Goal: Task Accomplishment & Management: Complete application form

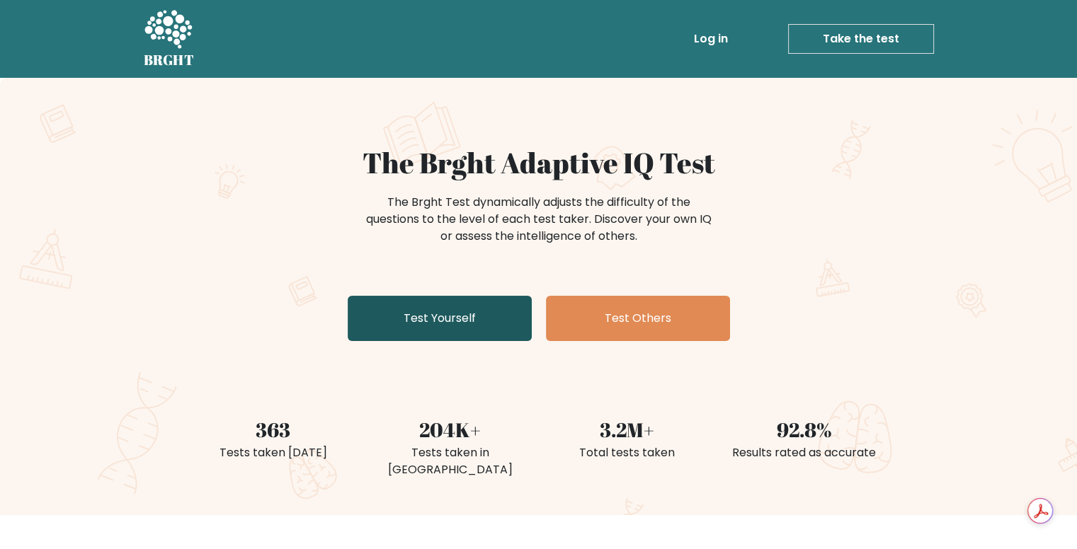
click at [487, 332] on link "Test Yourself" at bounding box center [440, 318] width 184 height 45
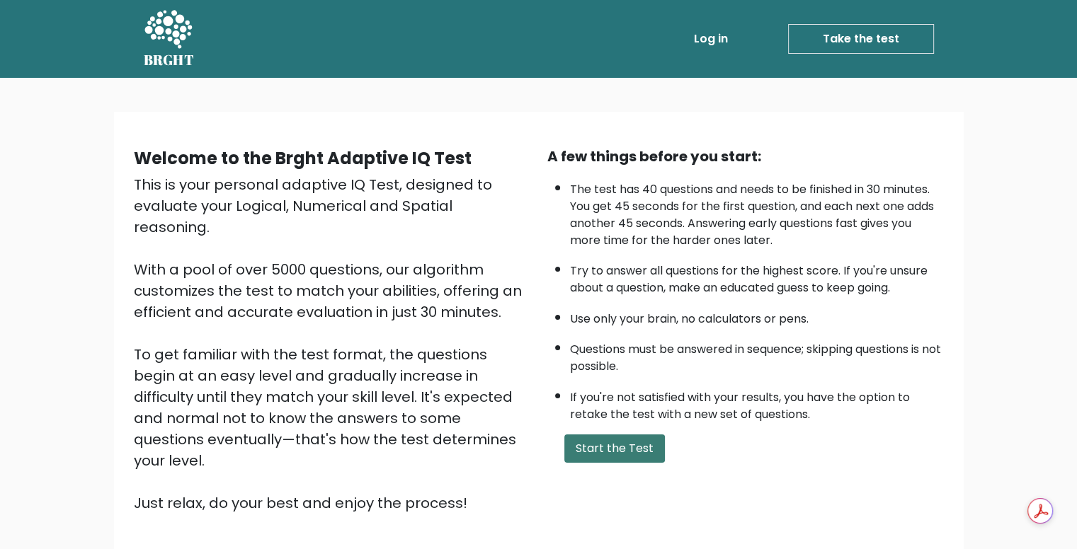
click at [573, 450] on button "Start the Test" at bounding box center [614, 449] width 101 height 28
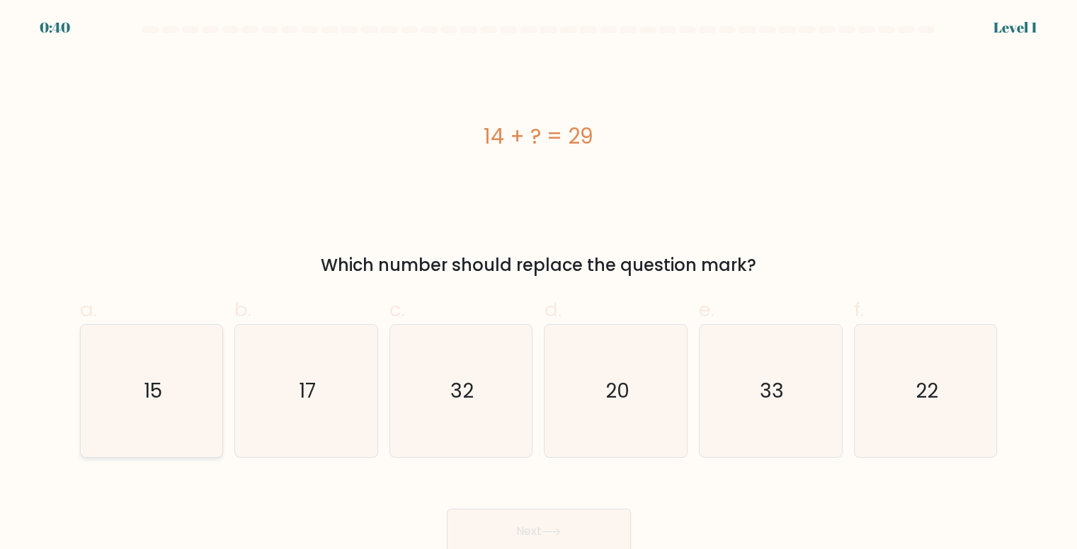
click at [115, 388] on icon "15" at bounding box center [152, 391] width 132 height 132
click at [539, 284] on input "a. 15" at bounding box center [539, 279] width 1 height 9
radio input "true"
click at [470, 520] on button "Next" at bounding box center [539, 531] width 184 height 45
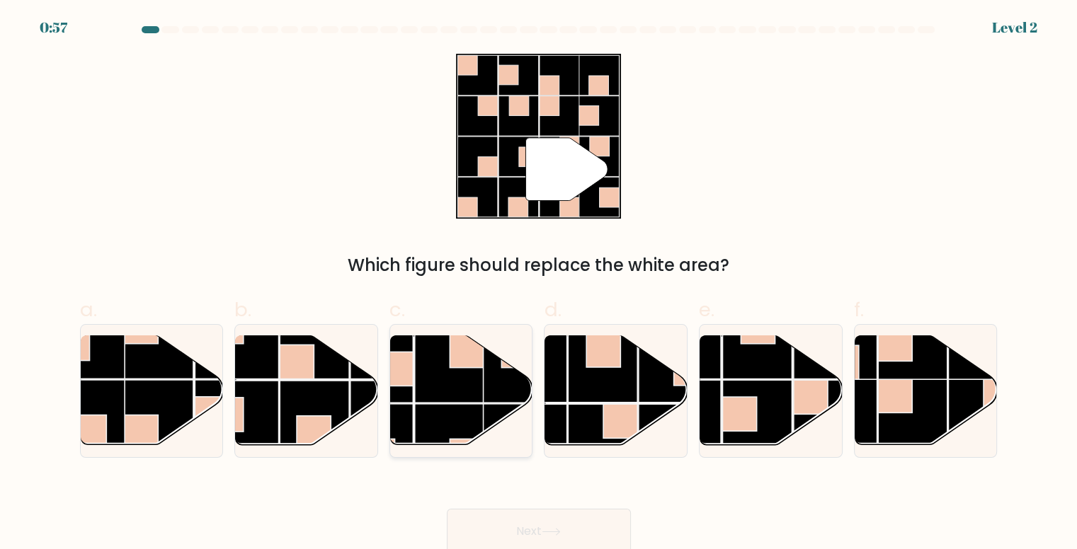
click at [432, 386] on rect at bounding box center [449, 367] width 69 height 69
click at [539, 284] on input "c." at bounding box center [539, 279] width 1 height 9
radio input "true"
click at [514, 523] on button "Next" at bounding box center [539, 531] width 184 height 45
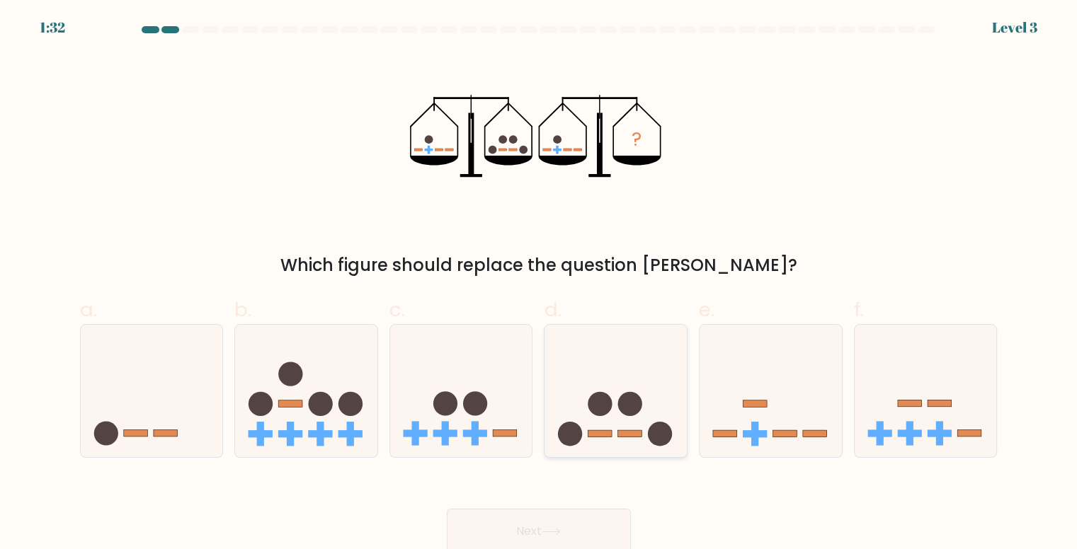
click at [603, 401] on circle at bounding box center [600, 404] width 24 height 24
click at [540, 284] on input "d." at bounding box center [539, 279] width 1 height 9
radio input "true"
click at [583, 532] on button "Next" at bounding box center [539, 531] width 184 height 45
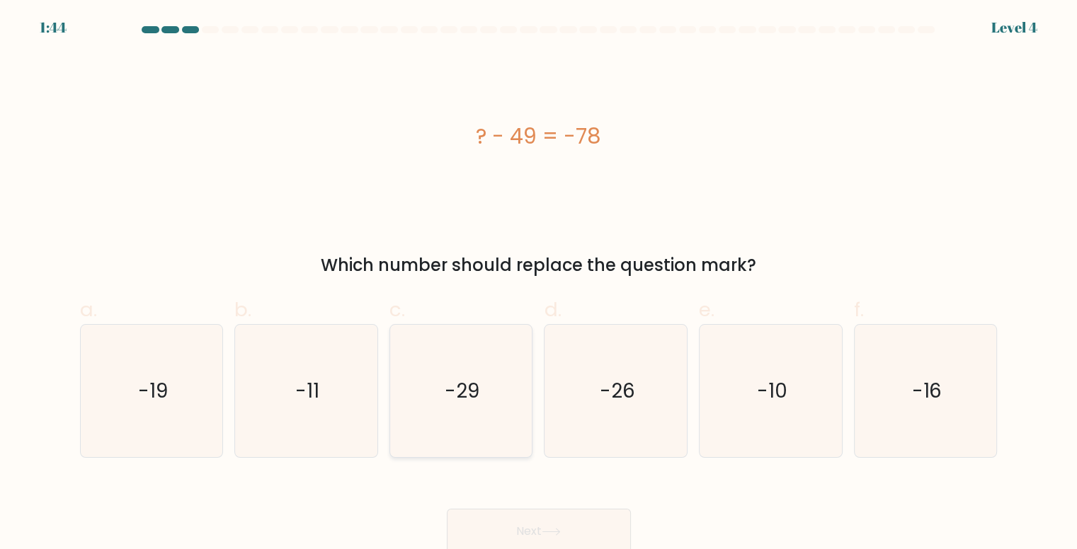
click at [468, 397] on text "-29" at bounding box center [462, 391] width 35 height 28
click at [539, 284] on input "c. -29" at bounding box center [539, 279] width 1 height 9
radio input "true"
click at [527, 527] on button "Next" at bounding box center [539, 531] width 184 height 45
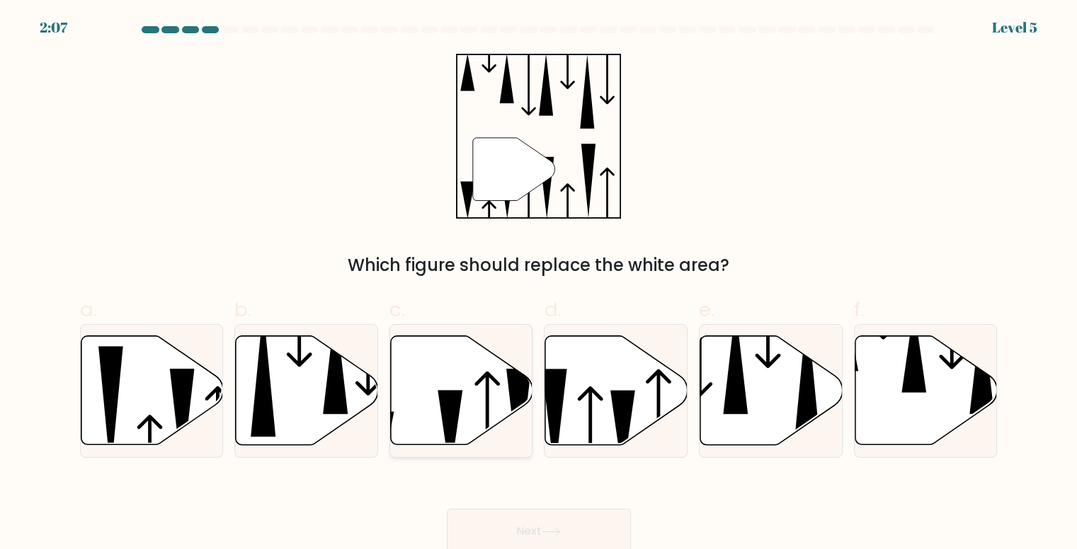
click at [452, 414] on icon at bounding box center [450, 434] width 25 height 86
click at [539, 284] on input "c." at bounding box center [539, 279] width 1 height 9
radio input "true"
click at [564, 508] on div "Next" at bounding box center [539, 514] width 935 height 79
click at [565, 510] on button "Next" at bounding box center [539, 531] width 184 height 45
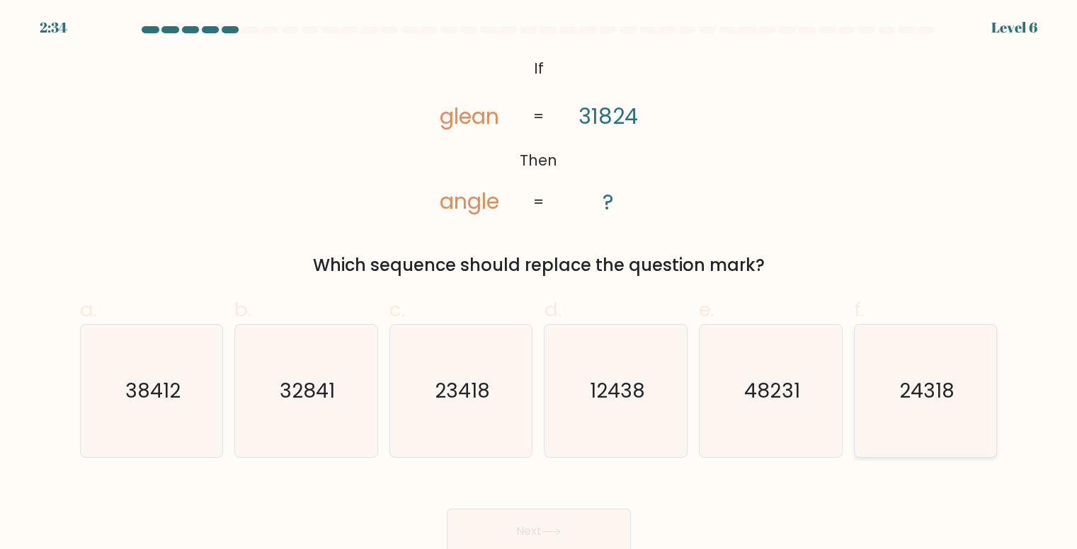
click at [938, 415] on icon "24318" at bounding box center [926, 391] width 132 height 132
click at [540, 284] on input "f. 24318" at bounding box center [539, 279] width 1 height 9
radio input "true"
click at [559, 533] on icon at bounding box center [550, 532] width 17 height 6
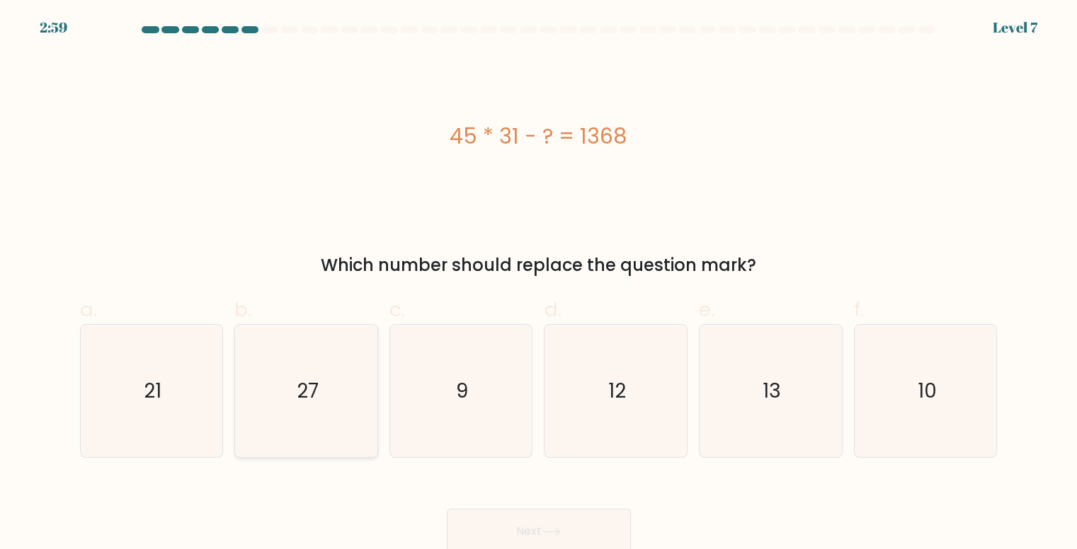
drag, startPoint x: 296, startPoint y: 397, endPoint x: 340, endPoint y: 439, distance: 61.1
click at [297, 397] on text "27" at bounding box center [308, 391] width 22 height 28
click at [539, 284] on input "b. 27" at bounding box center [539, 279] width 1 height 9
radio input "true"
click at [503, 518] on button "Next" at bounding box center [539, 531] width 184 height 45
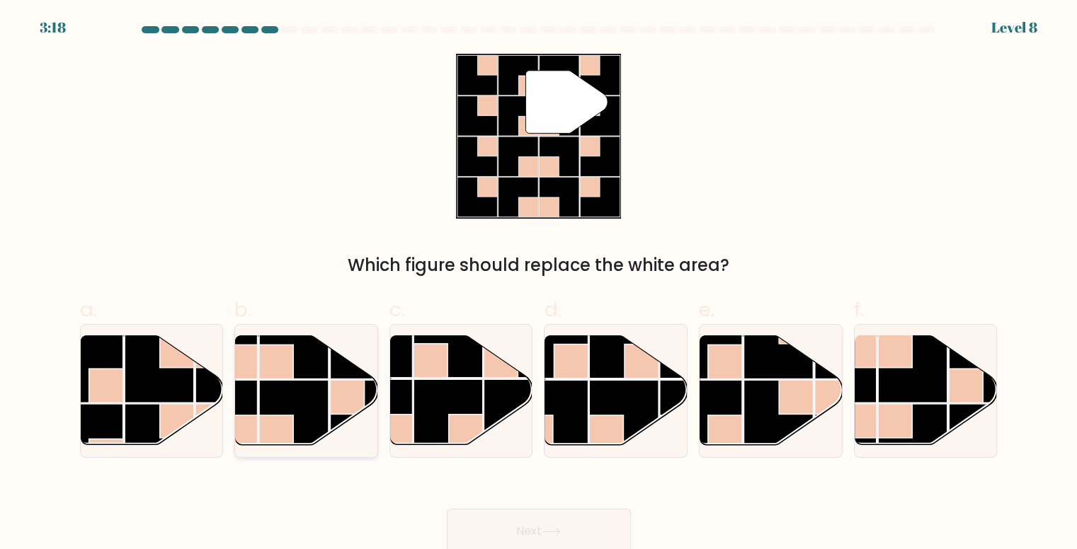
click at [276, 393] on rect at bounding box center [293, 414] width 69 height 69
click at [539, 284] on input "b." at bounding box center [539, 279] width 1 height 9
radio input "true"
click at [481, 510] on button "Next" at bounding box center [539, 531] width 184 height 45
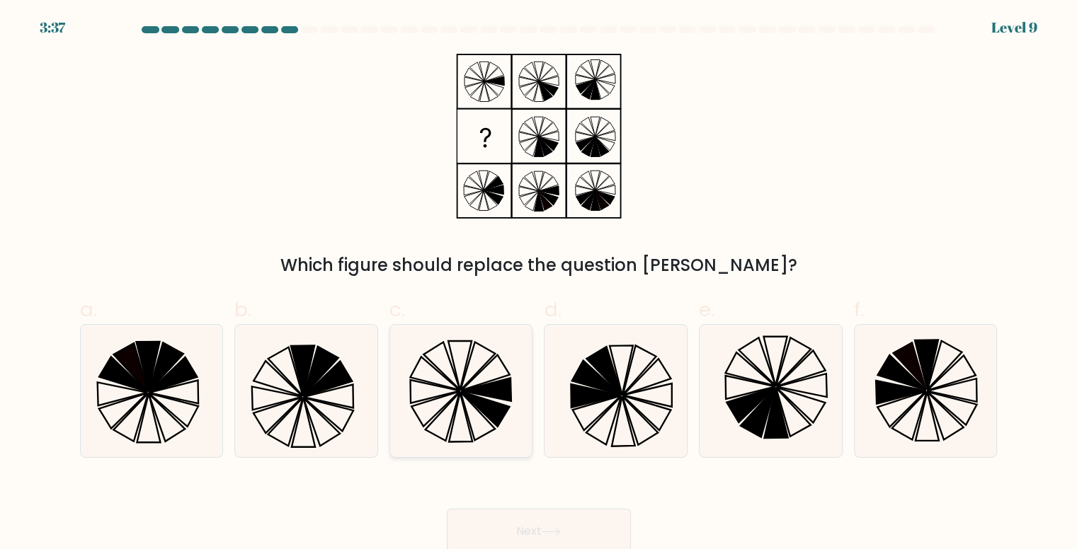
click at [473, 441] on icon at bounding box center [461, 391] width 132 height 132
click at [539, 284] on input "c." at bounding box center [539, 279] width 1 height 9
radio input "true"
click at [594, 519] on button "Next" at bounding box center [539, 531] width 184 height 45
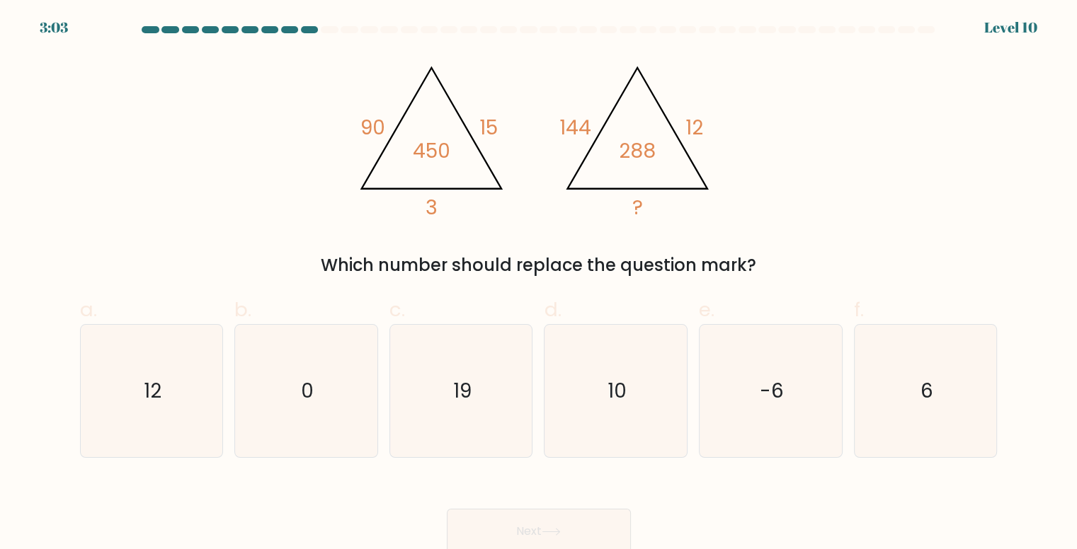
click at [1003, 395] on div "a. 12 b. 0 c. 19 d. 10" at bounding box center [539, 371] width 935 height 174
click at [968, 399] on icon "6" at bounding box center [926, 391] width 132 height 132
click at [540, 284] on input "f. 6" at bounding box center [539, 279] width 1 height 9
radio input "true"
click at [615, 528] on button "Next" at bounding box center [539, 531] width 184 height 45
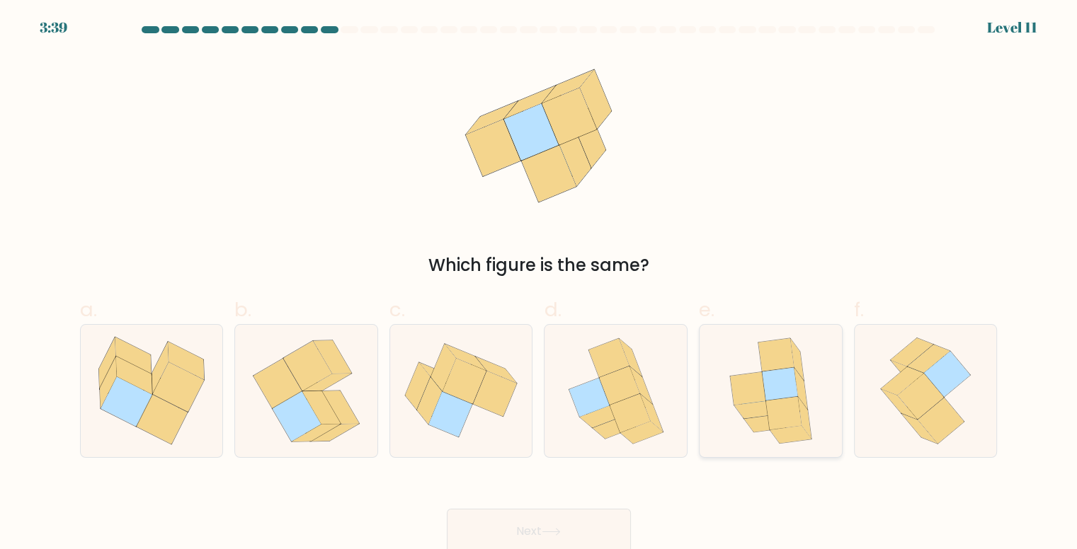
click at [739, 392] on icon at bounding box center [747, 388] width 35 height 33
click at [540, 284] on input "e." at bounding box center [539, 279] width 1 height 9
radio input "true"
click at [605, 520] on button "Next" at bounding box center [539, 531] width 184 height 45
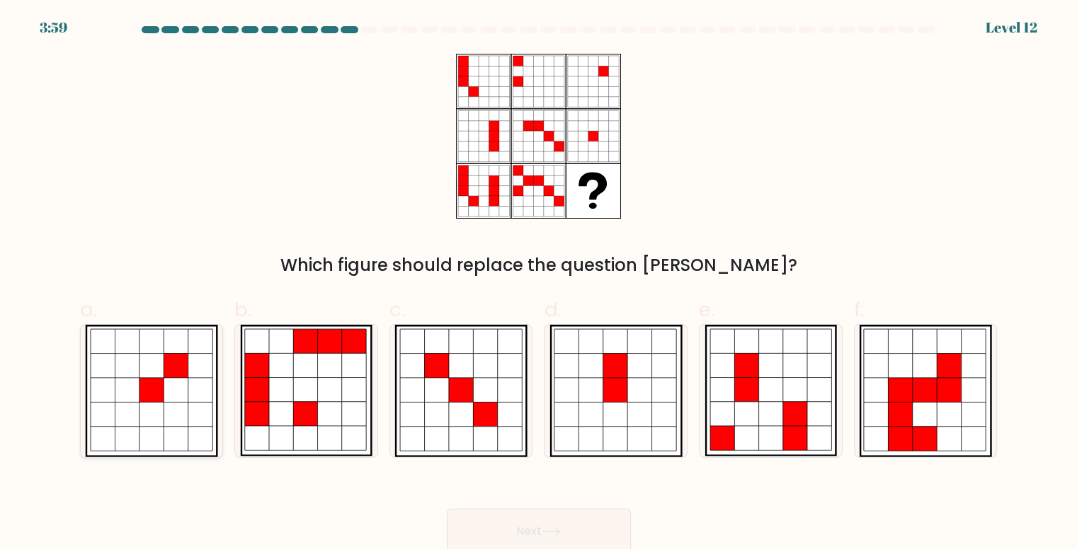
click at [148, 400] on icon at bounding box center [151, 390] width 24 height 24
click at [539, 284] on input "a." at bounding box center [539, 279] width 1 height 9
radio input "true"
click at [543, 532] on button "Next" at bounding box center [539, 531] width 184 height 45
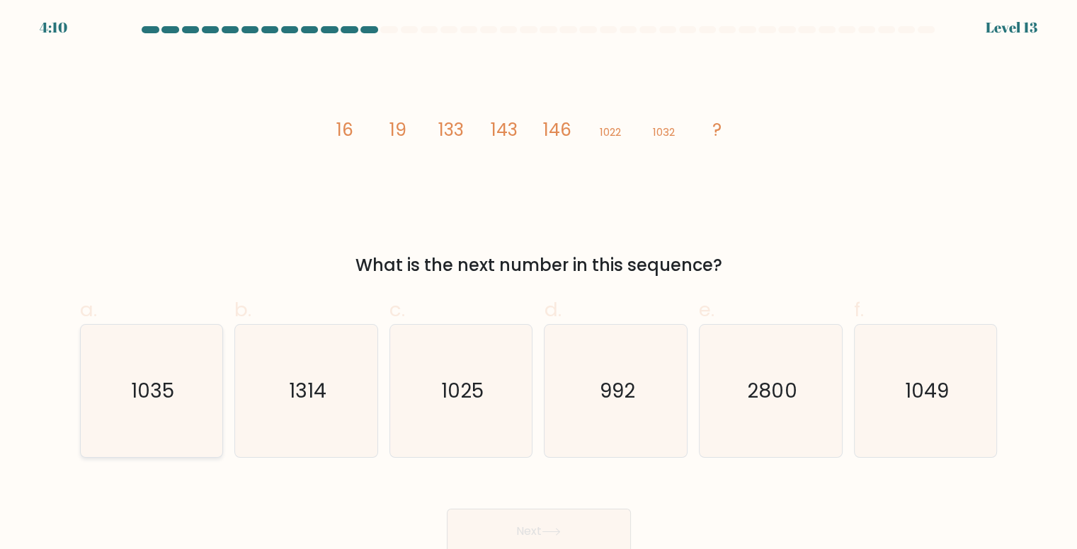
click at [97, 409] on icon "1035" at bounding box center [152, 391] width 132 height 132
click at [539, 284] on input "a. 1035" at bounding box center [539, 279] width 1 height 9
radio input "true"
click at [585, 530] on button "Next" at bounding box center [539, 531] width 184 height 45
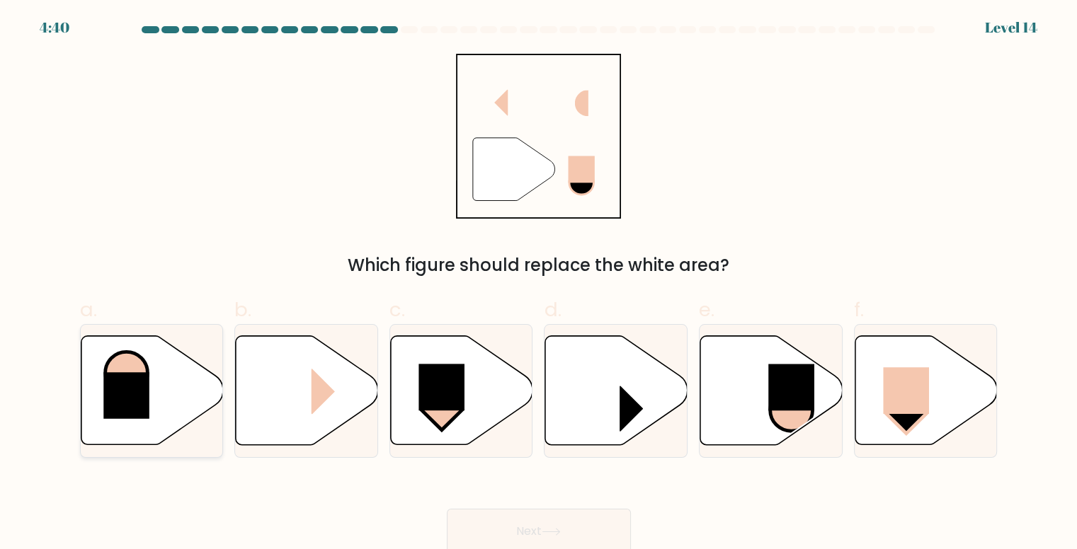
click at [147, 408] on rect at bounding box center [126, 395] width 46 height 47
click at [539, 284] on input "a." at bounding box center [539, 279] width 1 height 9
radio input "true"
click at [592, 533] on button "Next" at bounding box center [539, 531] width 184 height 45
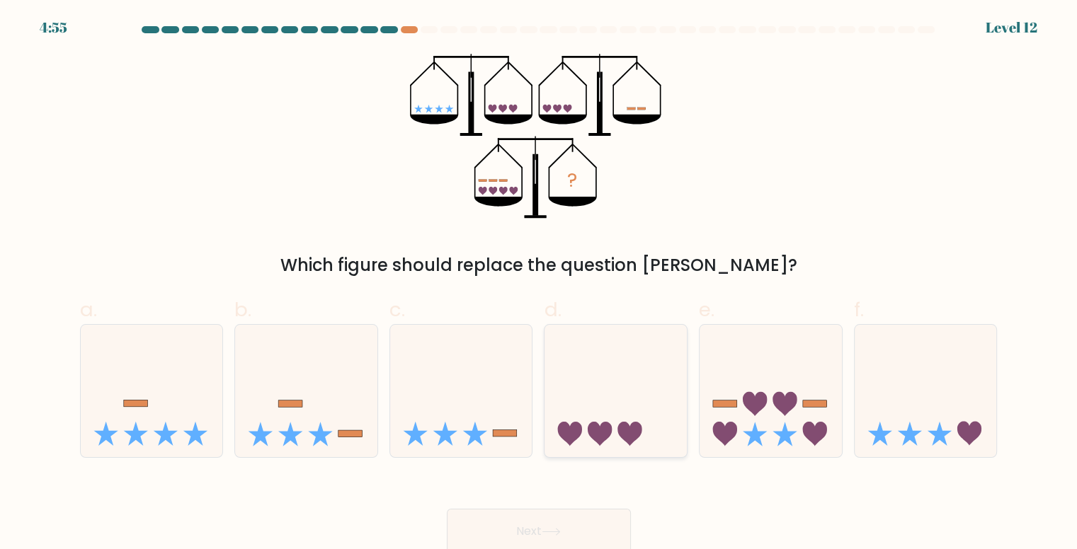
click at [617, 400] on icon at bounding box center [615, 391] width 142 height 118
click at [540, 284] on input "d." at bounding box center [539, 279] width 1 height 9
radio input "true"
click at [608, 523] on button "Next" at bounding box center [539, 531] width 184 height 45
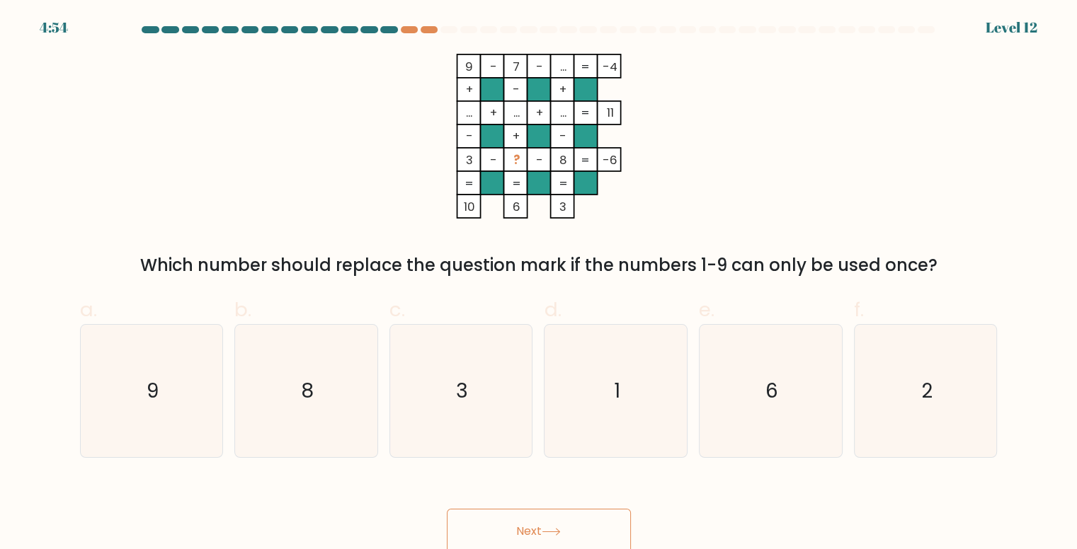
click at [535, 524] on button "Next" at bounding box center [539, 531] width 184 height 45
click at [616, 387] on text "1" at bounding box center [617, 391] width 6 height 28
click at [540, 284] on input "d. 1" at bounding box center [539, 279] width 1 height 9
radio input "true"
click at [551, 512] on button "Next" at bounding box center [539, 531] width 184 height 45
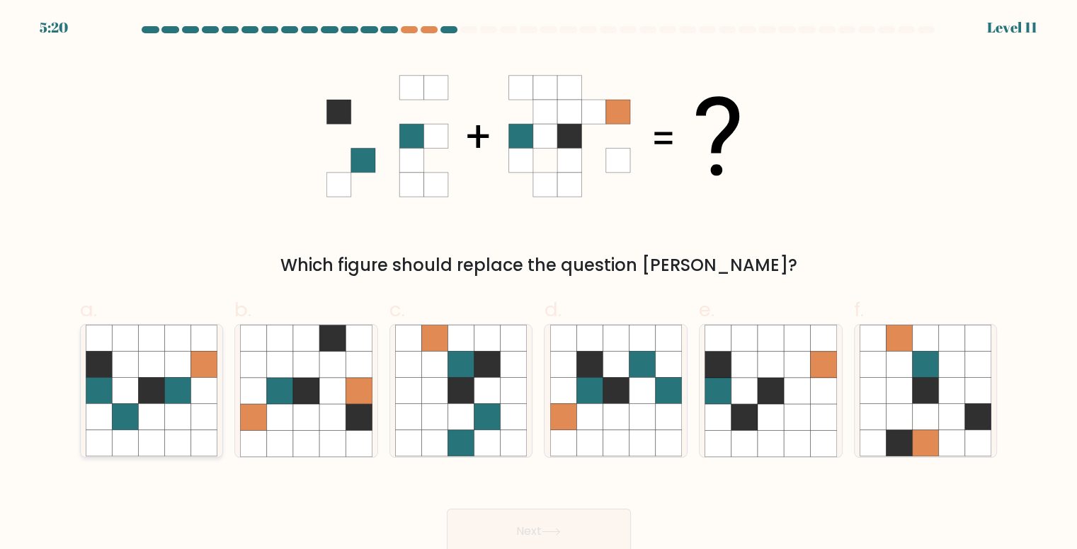
click at [167, 403] on icon at bounding box center [177, 391] width 26 height 26
click at [539, 284] on input "a." at bounding box center [539, 279] width 1 height 9
radio input "true"
click at [530, 521] on button "Next" at bounding box center [539, 531] width 184 height 45
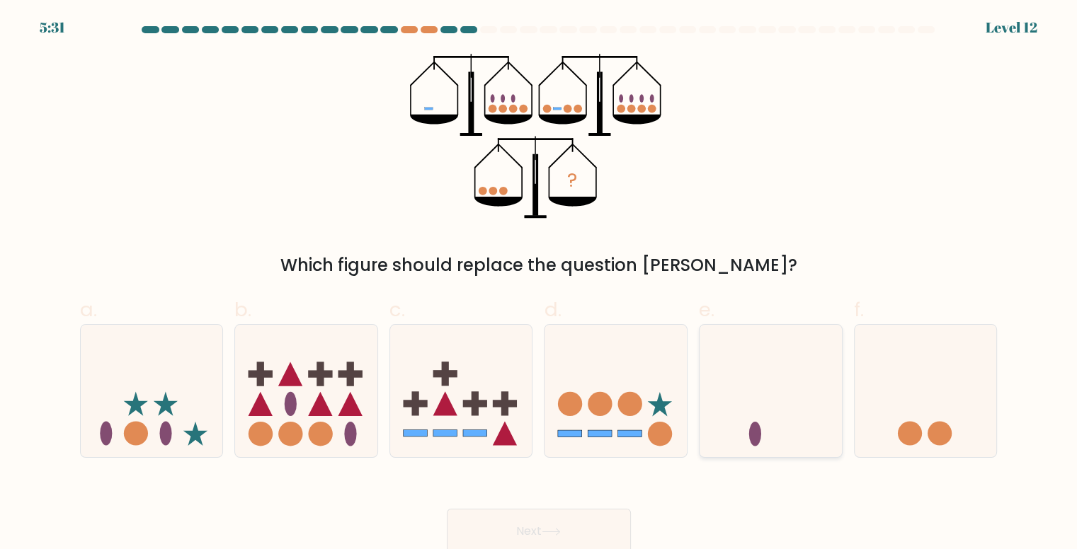
click at [771, 422] on icon at bounding box center [771, 391] width 142 height 118
click at [540, 284] on input "e." at bounding box center [539, 279] width 1 height 9
radio input "true"
click at [603, 528] on button "Next" at bounding box center [539, 531] width 184 height 45
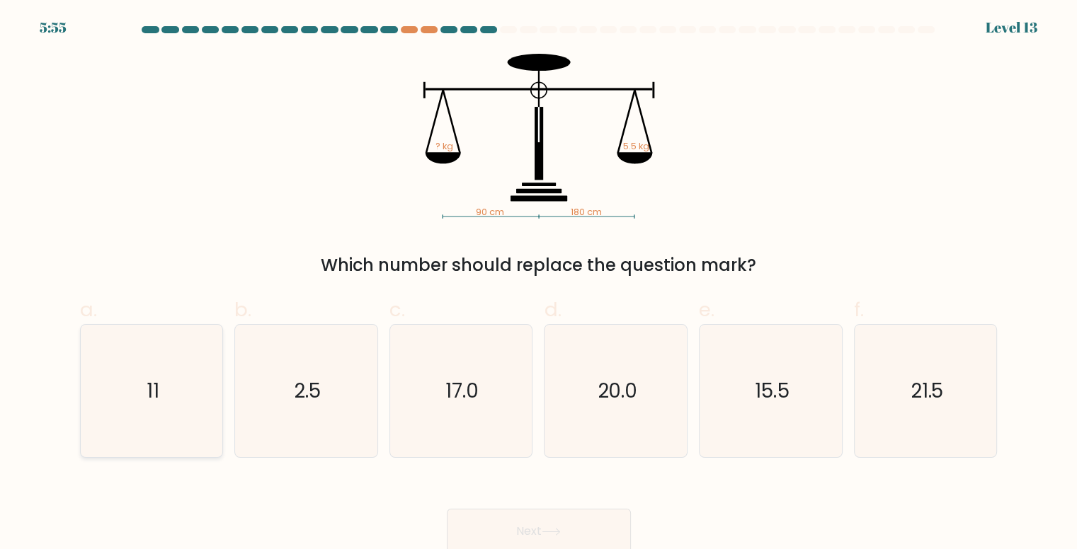
click at [215, 411] on icon "11" at bounding box center [152, 391] width 132 height 132
click at [539, 284] on input "a. 11" at bounding box center [539, 279] width 1 height 9
radio input "true"
click at [517, 523] on button "Next" at bounding box center [539, 531] width 184 height 45
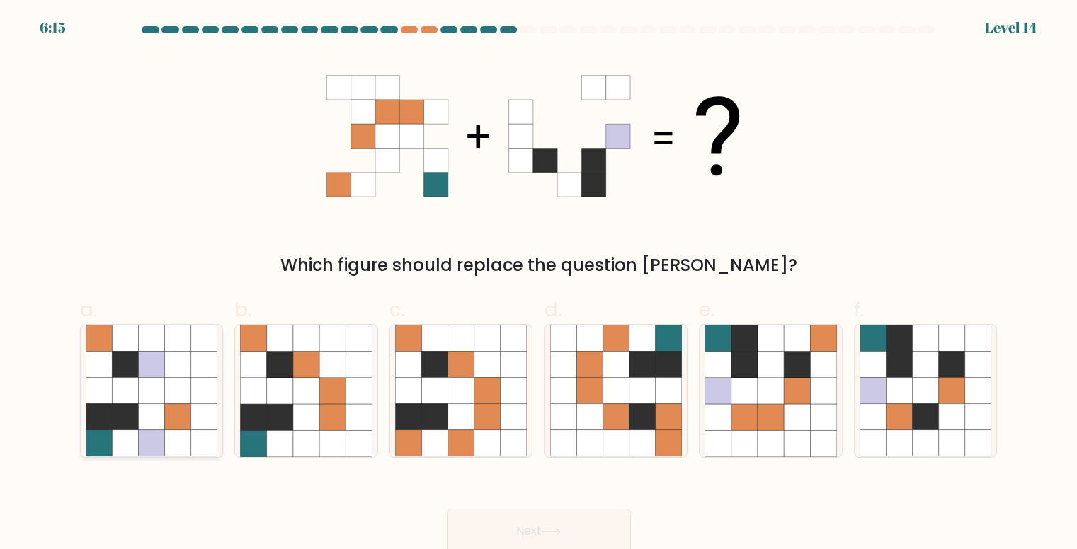
click at [166, 441] on icon at bounding box center [177, 443] width 26 height 26
click at [539, 284] on input "a." at bounding box center [539, 279] width 1 height 9
radio input "true"
click at [577, 530] on button "Next" at bounding box center [539, 531] width 184 height 45
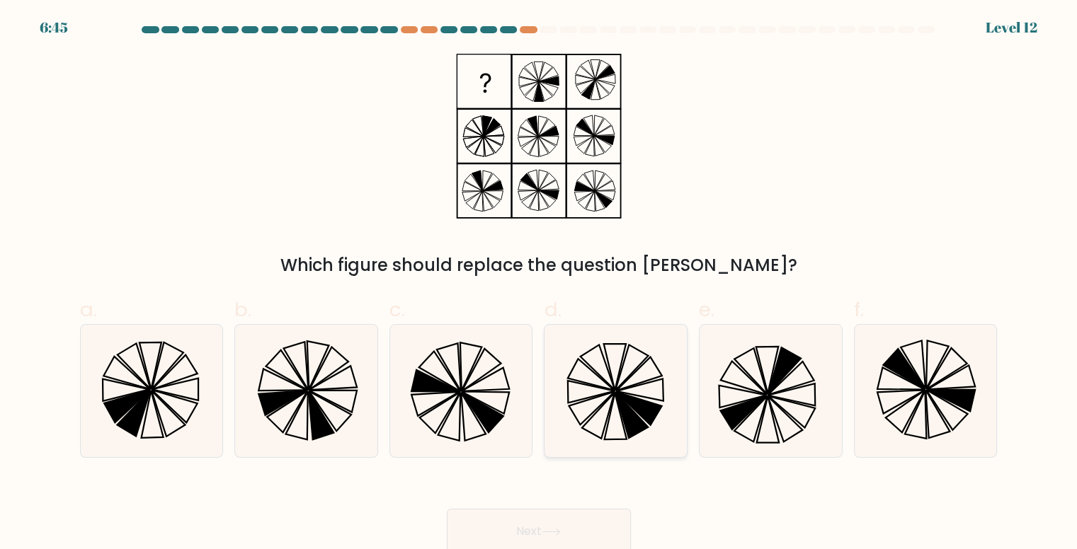
click at [646, 420] on icon at bounding box center [638, 408] width 46 height 33
click at [540, 284] on input "d." at bounding box center [539, 279] width 1 height 9
radio input "true"
click at [594, 526] on button "Next" at bounding box center [539, 531] width 184 height 45
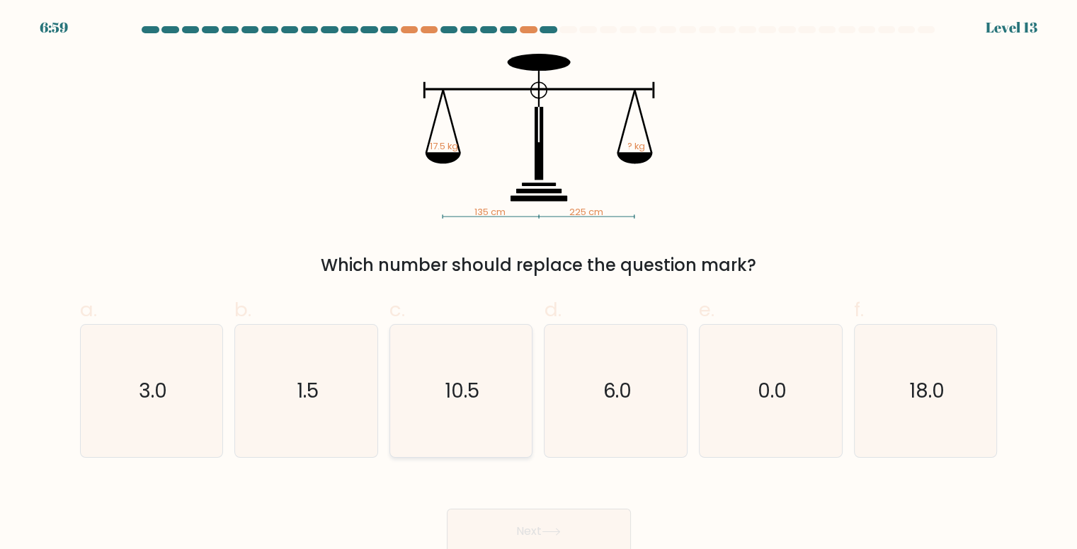
click at [477, 430] on icon "10.5" at bounding box center [461, 391] width 132 height 132
click at [539, 284] on input "c. 10.5" at bounding box center [539, 279] width 1 height 9
radio input "true"
click at [571, 527] on button "Next" at bounding box center [539, 531] width 184 height 45
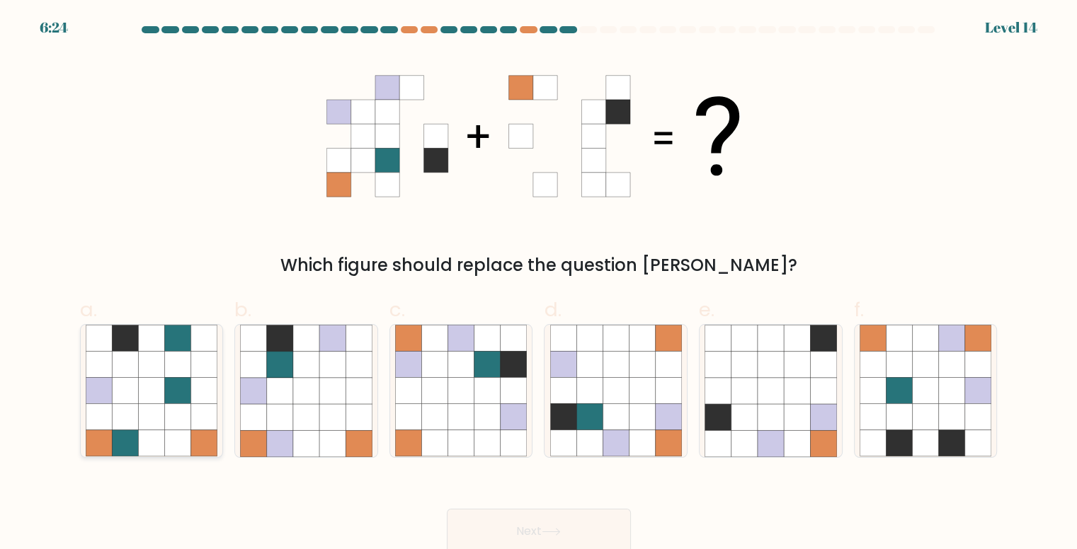
click at [113, 366] on icon at bounding box center [125, 365] width 26 height 26
click at [539, 284] on input "a." at bounding box center [539, 279] width 1 height 9
radio input "true"
click at [318, 394] on icon at bounding box center [306, 391] width 26 height 26
click at [539, 284] on input "b." at bounding box center [539, 279] width 1 height 9
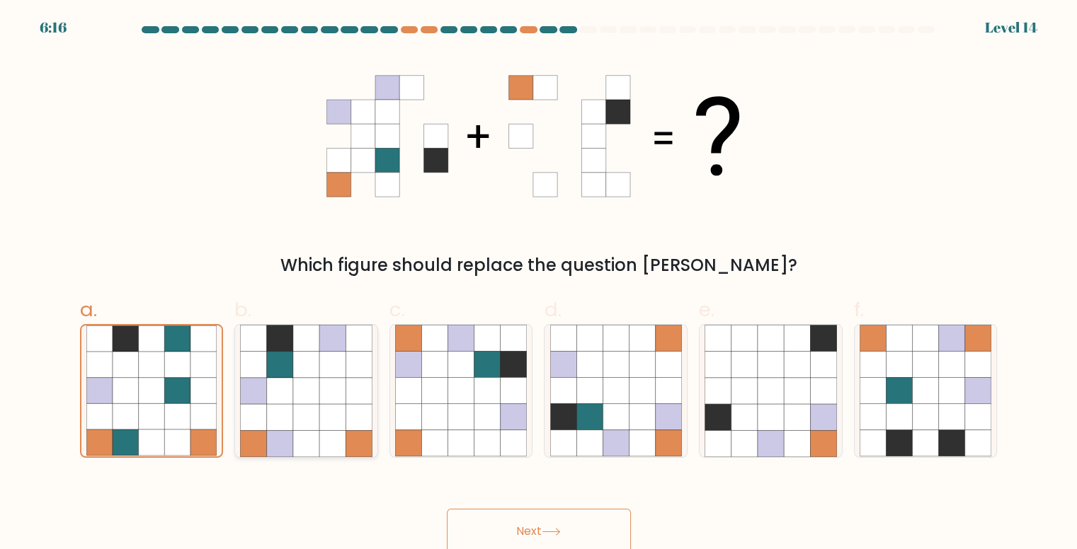
radio input "true"
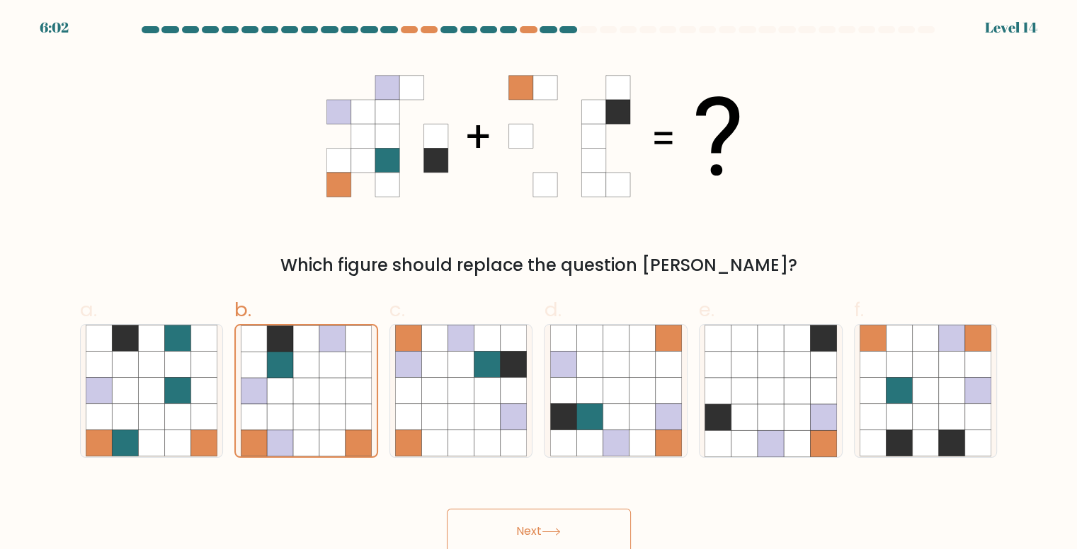
click at [552, 544] on button "Next" at bounding box center [539, 531] width 184 height 45
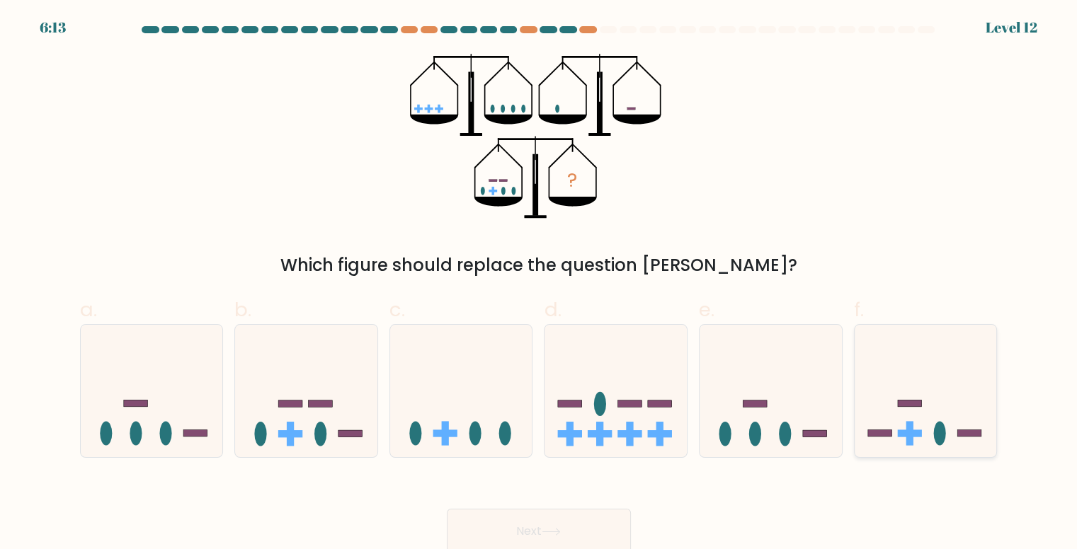
click at [887, 447] on icon at bounding box center [926, 391] width 142 height 118
click at [540, 284] on input "f." at bounding box center [539, 279] width 1 height 9
radio input "true"
click at [557, 505] on div "Next" at bounding box center [539, 514] width 935 height 79
click at [556, 525] on button "Next" at bounding box center [539, 531] width 184 height 45
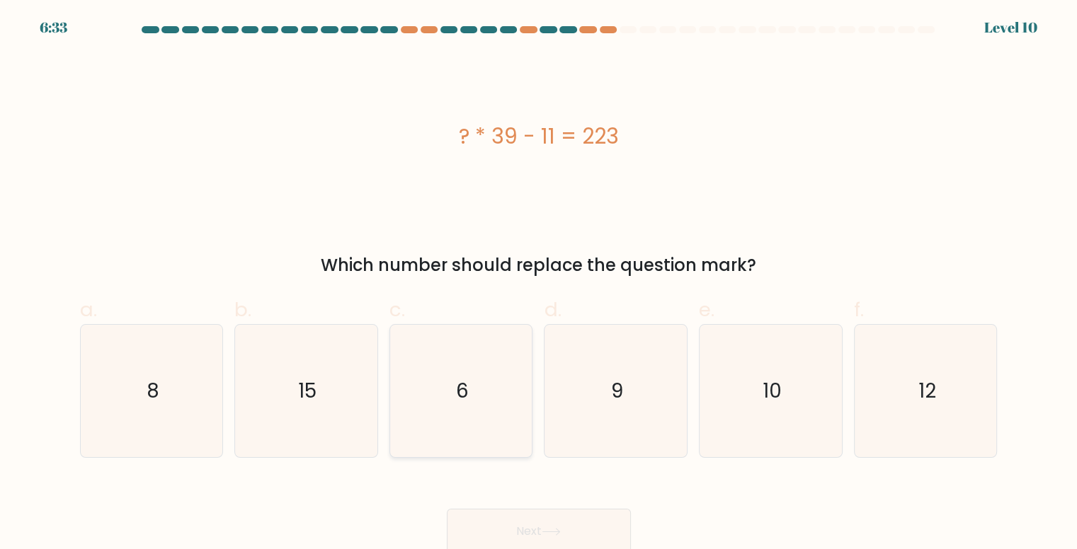
click at [471, 428] on icon "6" at bounding box center [461, 391] width 132 height 132
click at [539, 284] on input "c. 6" at bounding box center [539, 279] width 1 height 9
radio input "true"
click at [494, 537] on button "Next" at bounding box center [539, 531] width 184 height 45
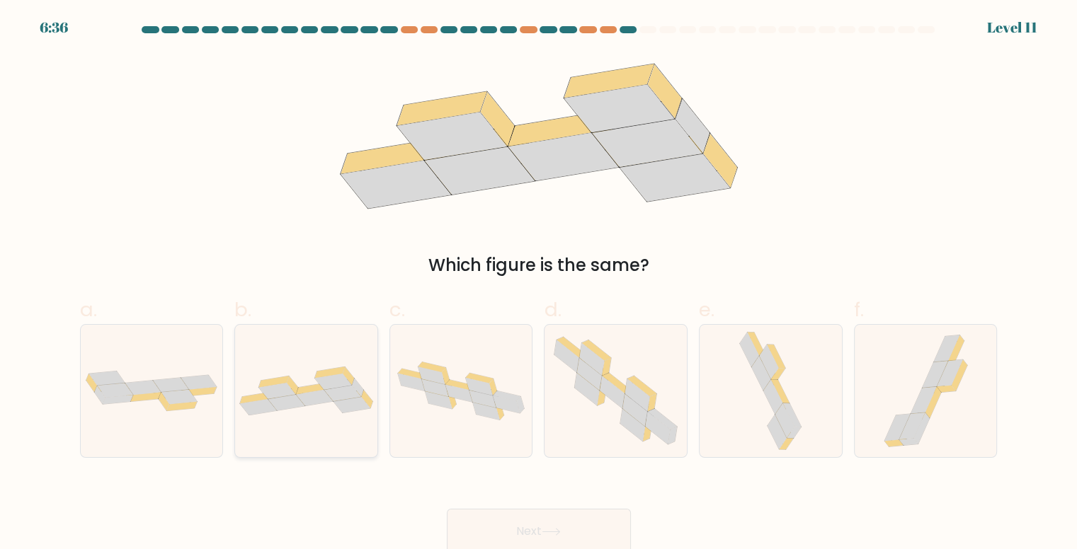
click at [356, 388] on icon at bounding box center [357, 388] width 11 height 18
click at [539, 284] on input "b." at bounding box center [539, 279] width 1 height 9
radio input "true"
click at [545, 536] on icon at bounding box center [551, 532] width 19 height 8
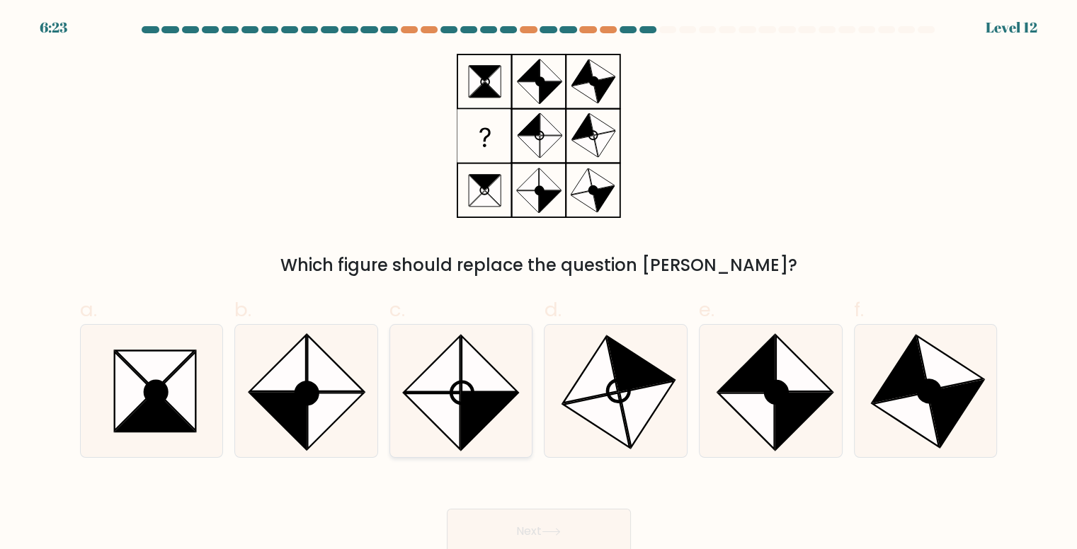
click at [486, 437] on icon at bounding box center [461, 391] width 132 height 132
click at [539, 284] on input "c." at bounding box center [539, 279] width 1 height 9
radio input "true"
click at [520, 539] on button "Next" at bounding box center [539, 531] width 184 height 45
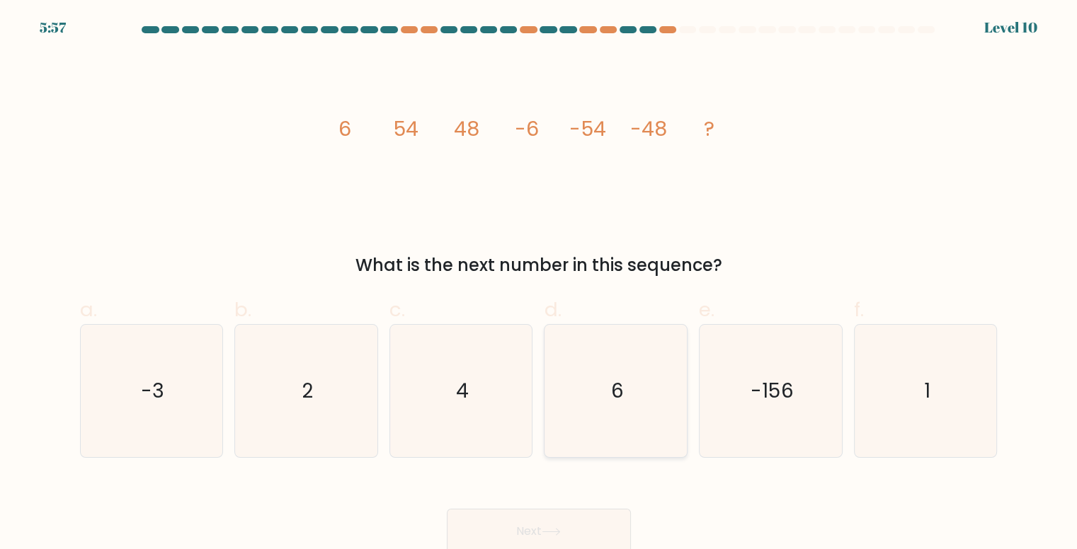
click at [561, 400] on icon "6" at bounding box center [616, 391] width 132 height 132
click at [540, 284] on input "d. 6" at bounding box center [539, 279] width 1 height 9
radio input "true"
click at [569, 525] on button "Next" at bounding box center [539, 531] width 184 height 45
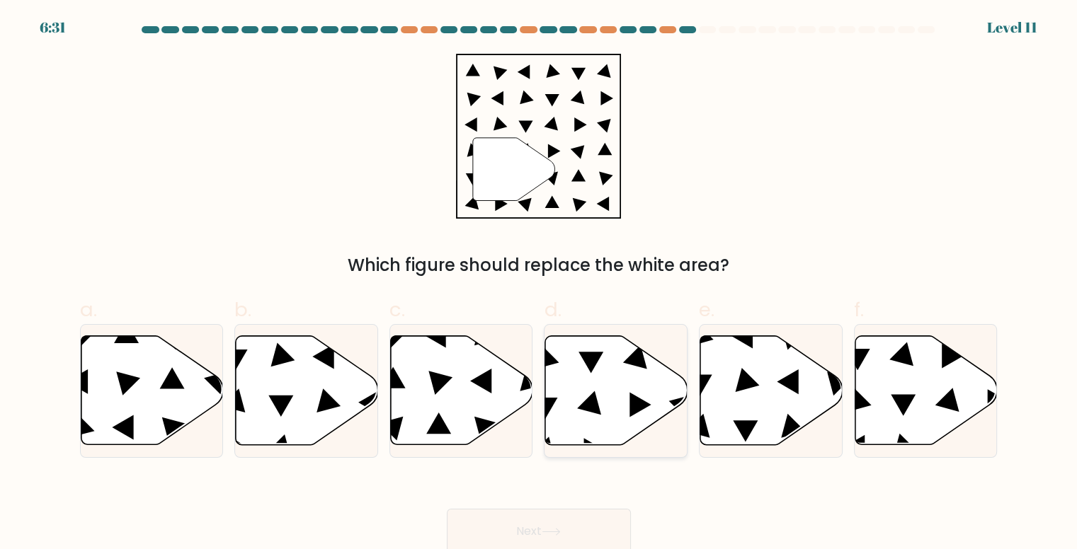
click at [561, 417] on icon at bounding box center [616, 390] width 142 height 109
click at [540, 284] on input "d." at bounding box center [539, 279] width 1 height 9
radio input "true"
click at [524, 532] on button "Next" at bounding box center [539, 531] width 184 height 45
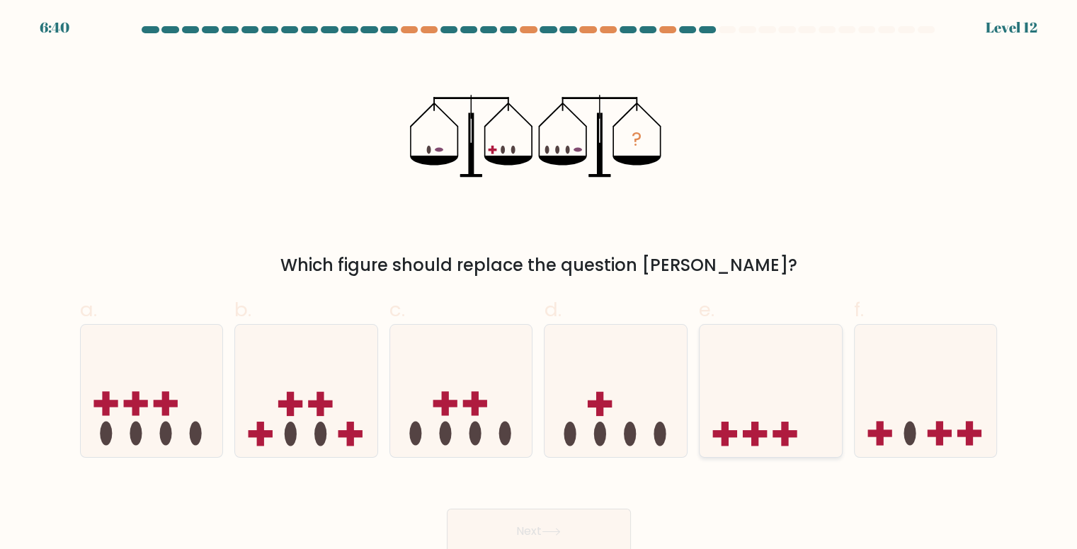
click at [794, 420] on icon at bounding box center [771, 391] width 142 height 118
click at [540, 284] on input "e." at bounding box center [539, 279] width 1 height 9
radio input "true"
click at [886, 411] on icon at bounding box center [926, 391] width 142 height 118
click at [540, 284] on input "f." at bounding box center [539, 279] width 1 height 9
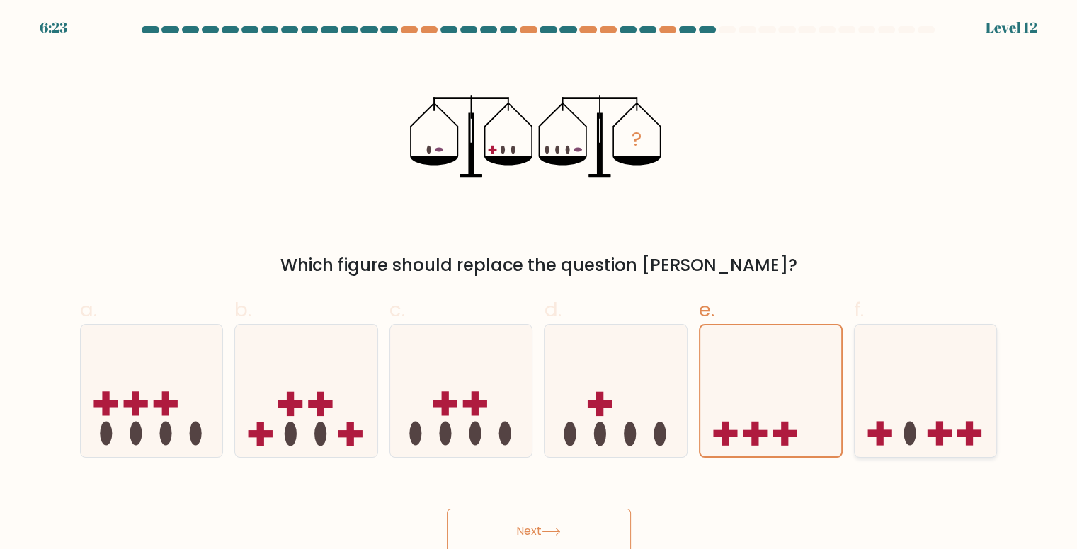
radio input "true"
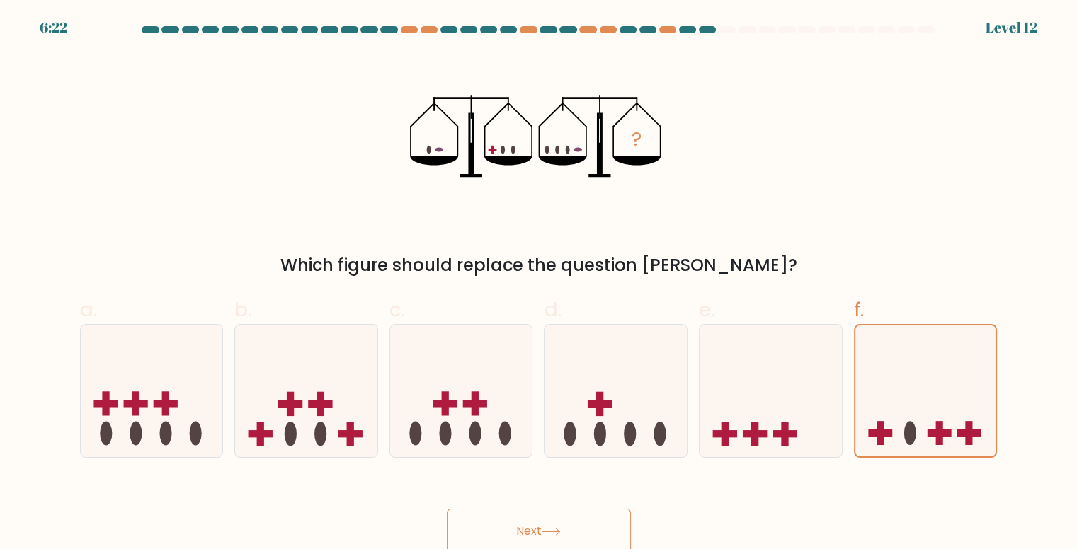
click at [566, 537] on button "Next" at bounding box center [539, 531] width 184 height 45
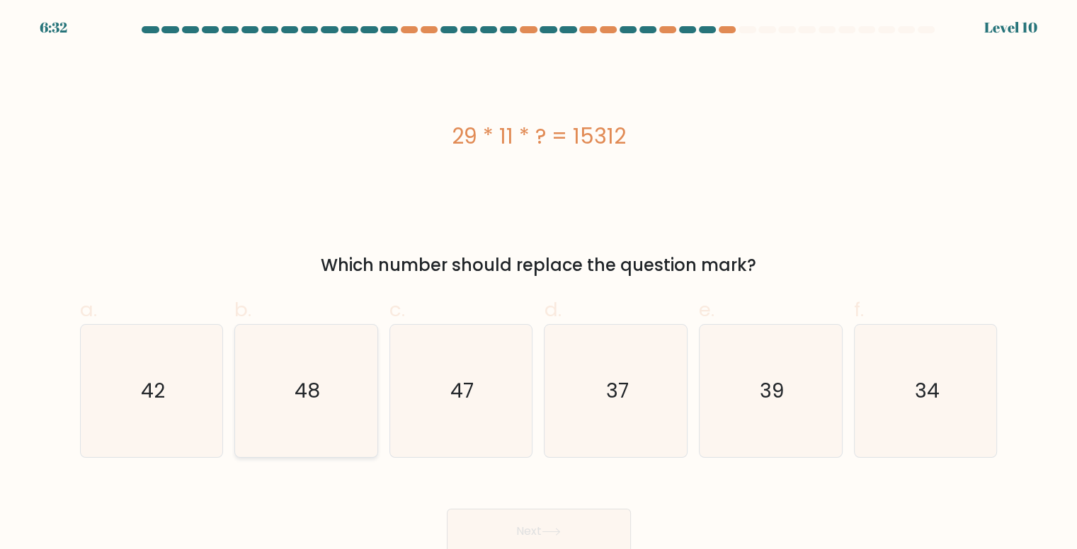
click at [358, 354] on icon "48" at bounding box center [306, 391] width 132 height 132
click at [539, 284] on input "b. 48" at bounding box center [539, 279] width 1 height 9
radio input "true"
click at [474, 507] on div "Next" at bounding box center [539, 514] width 935 height 79
click at [507, 516] on button "Next" at bounding box center [539, 531] width 184 height 45
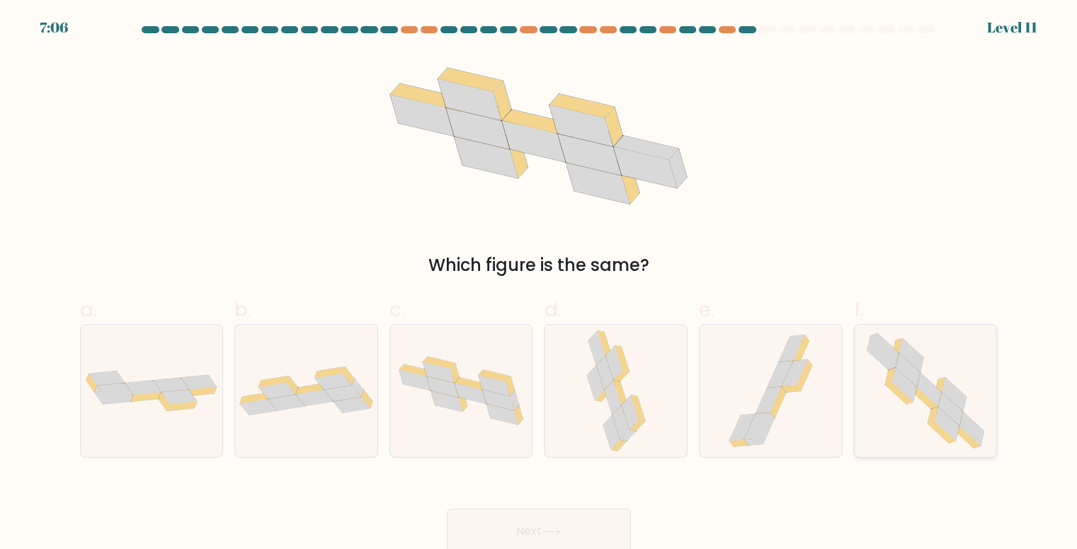
click at [885, 423] on icon at bounding box center [925, 391] width 135 height 132
click at [540, 284] on input "f." at bounding box center [539, 279] width 1 height 9
radio input "true"
click at [569, 529] on button "Next" at bounding box center [539, 531] width 184 height 45
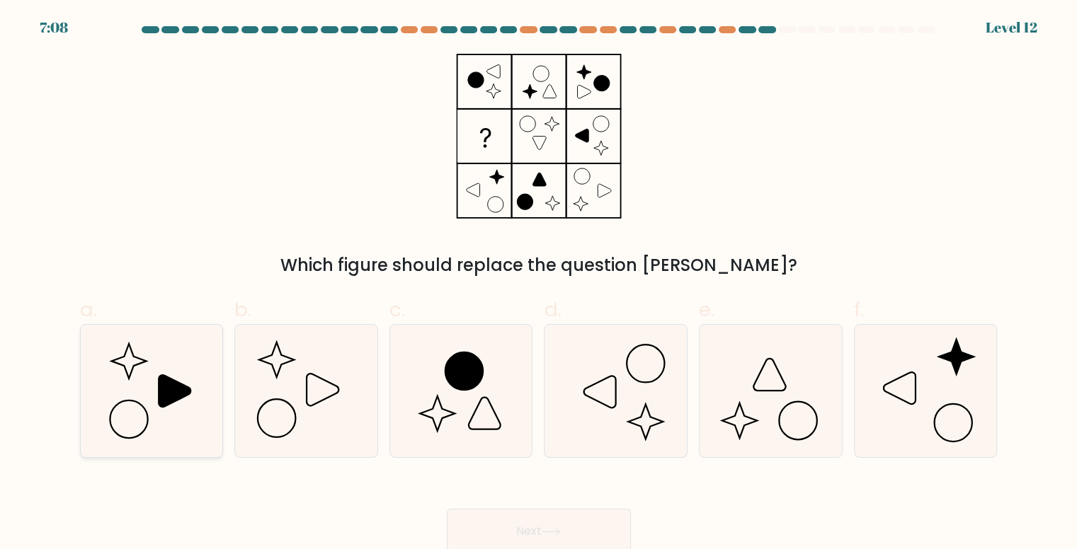
click at [179, 422] on icon at bounding box center [152, 391] width 132 height 132
click at [539, 284] on input "a." at bounding box center [539, 279] width 1 height 9
radio input "true"
click at [566, 520] on button "Next" at bounding box center [539, 531] width 184 height 45
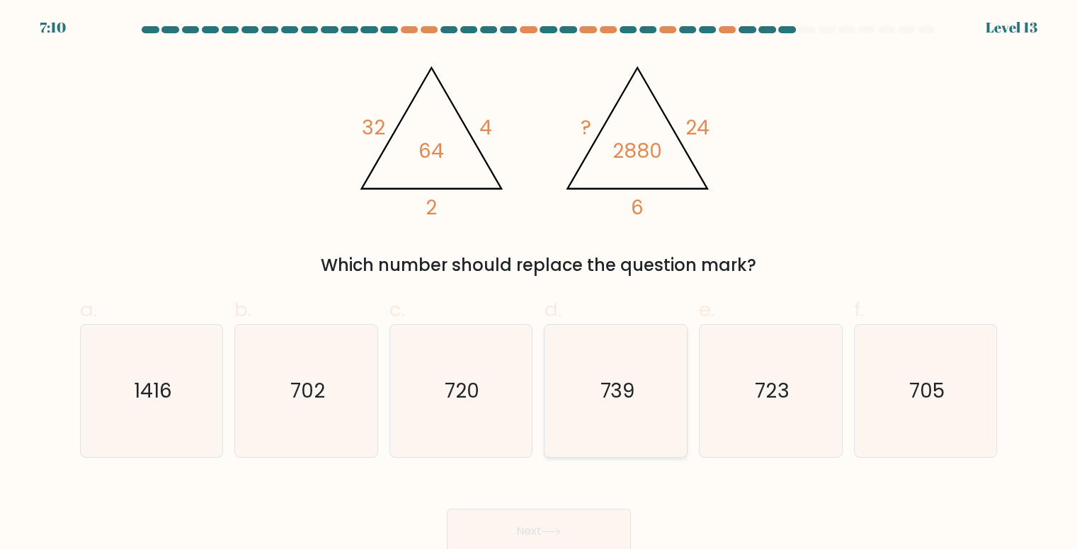
scroll to position [6, 0]
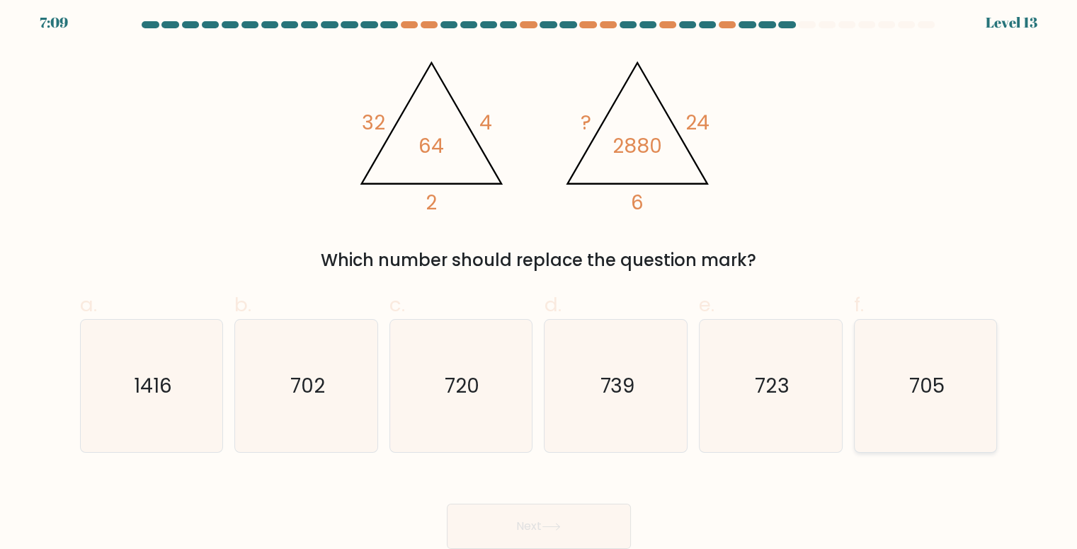
click at [976, 409] on icon "705" at bounding box center [926, 386] width 132 height 132
click at [540, 279] on input "f. 705" at bounding box center [539, 274] width 1 height 9
radio input "true"
click at [589, 542] on button "Next" at bounding box center [539, 526] width 184 height 45
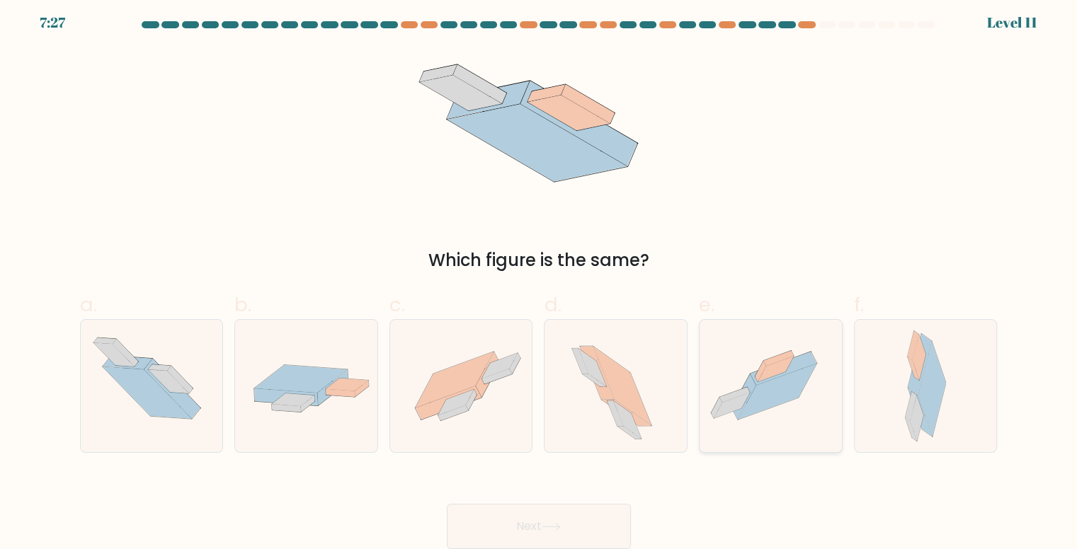
click at [787, 393] on icon at bounding box center [777, 392] width 79 height 56
click at [540, 279] on input "e." at bounding box center [539, 274] width 1 height 9
radio input "true"
click at [544, 522] on button "Next" at bounding box center [539, 526] width 184 height 45
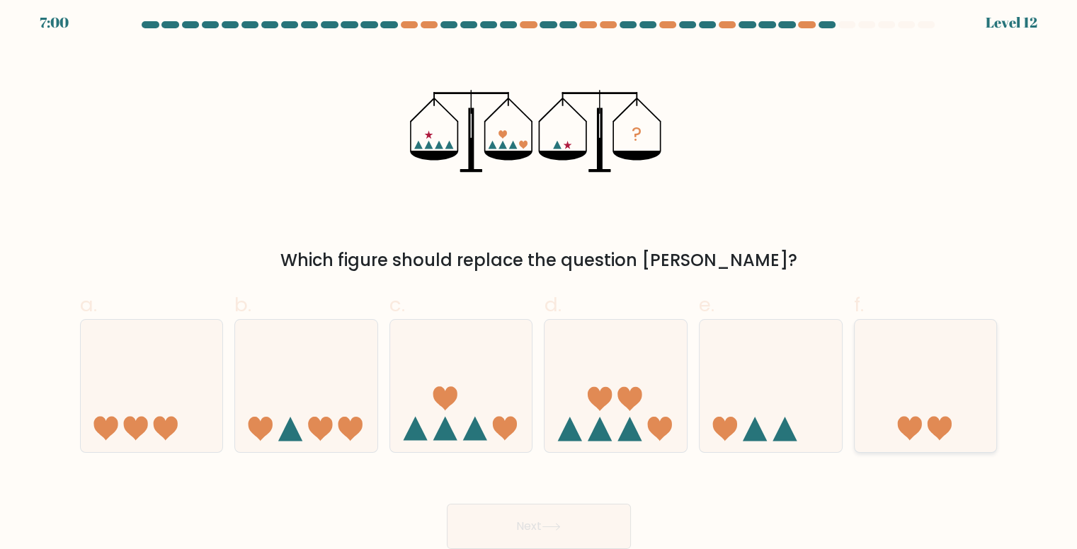
click at [912, 394] on icon at bounding box center [926, 386] width 142 height 118
click at [540, 279] on input "f." at bounding box center [539, 274] width 1 height 9
radio input "true"
click at [571, 539] on button "Next" at bounding box center [539, 526] width 184 height 45
click at [607, 515] on button "Next" at bounding box center [539, 526] width 184 height 45
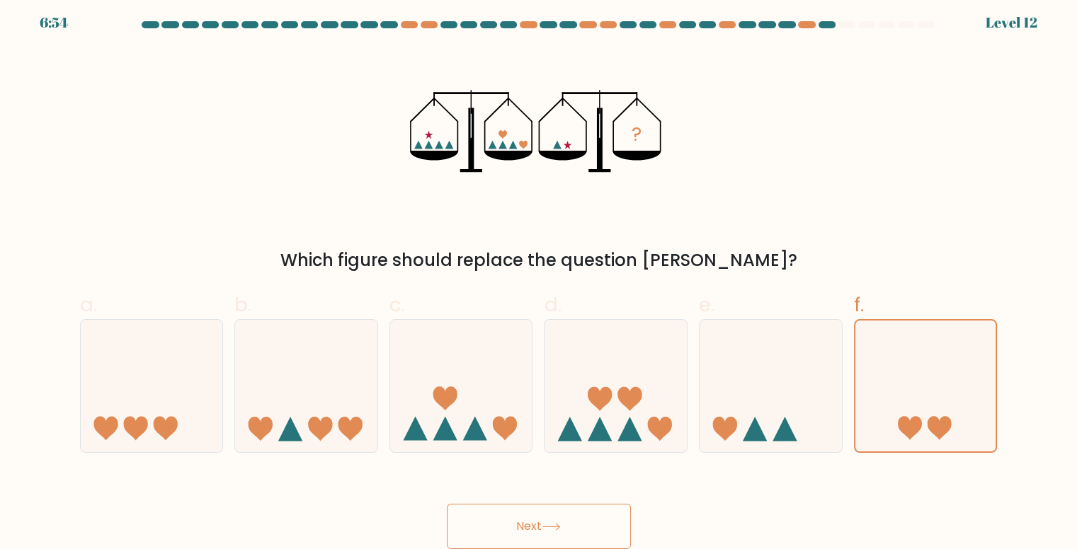
click at [864, 130] on div "? Which figure should replace the question mark?" at bounding box center [539, 161] width 935 height 224
click at [754, 394] on icon at bounding box center [771, 386] width 142 height 118
click at [540, 279] on input "e." at bounding box center [539, 274] width 1 height 9
radio input "true"
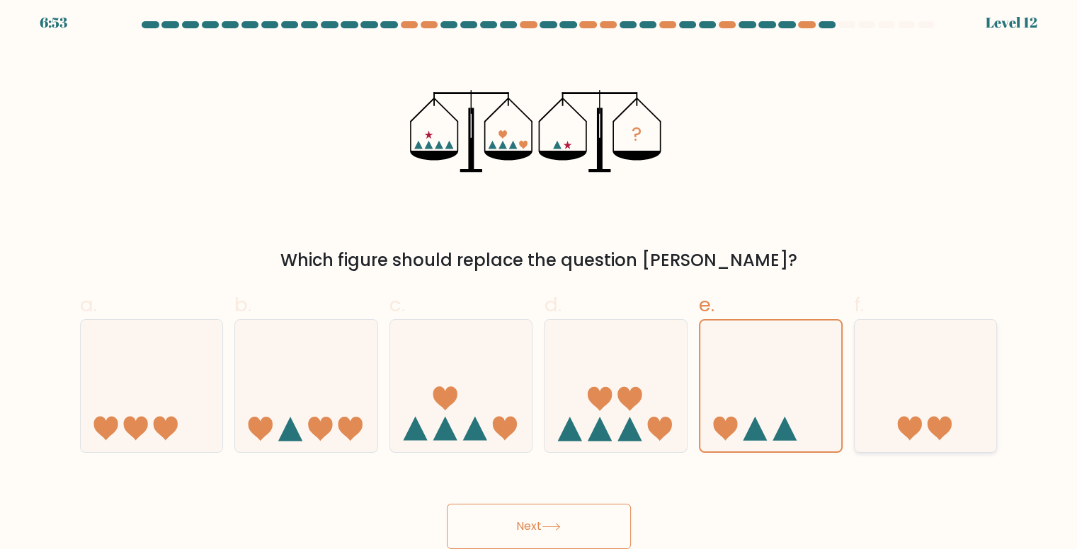
click at [929, 409] on icon at bounding box center [926, 386] width 142 height 118
click at [540, 279] on input "f." at bounding box center [539, 274] width 1 height 9
radio input "true"
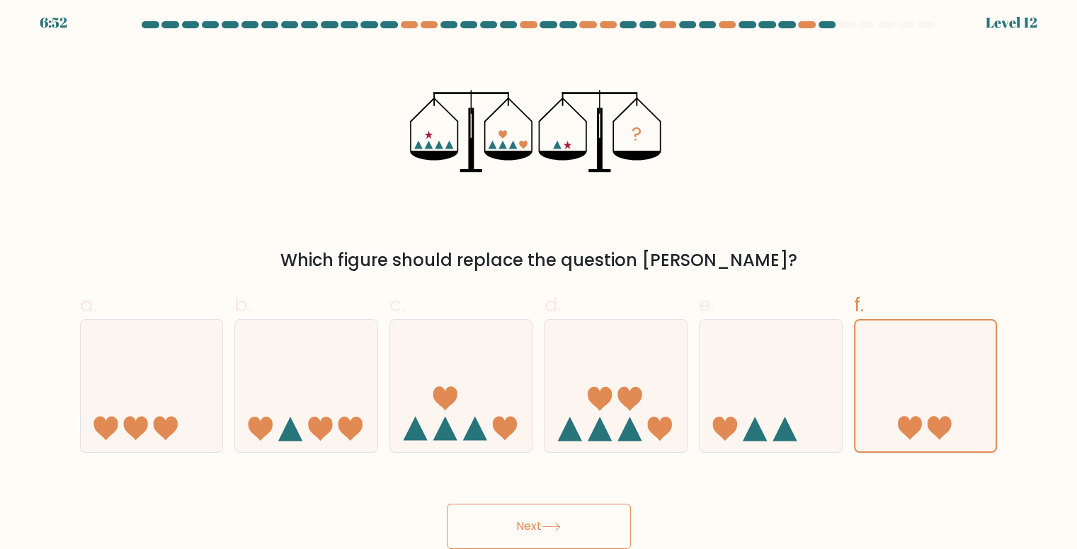
click at [555, 528] on icon at bounding box center [551, 527] width 19 height 8
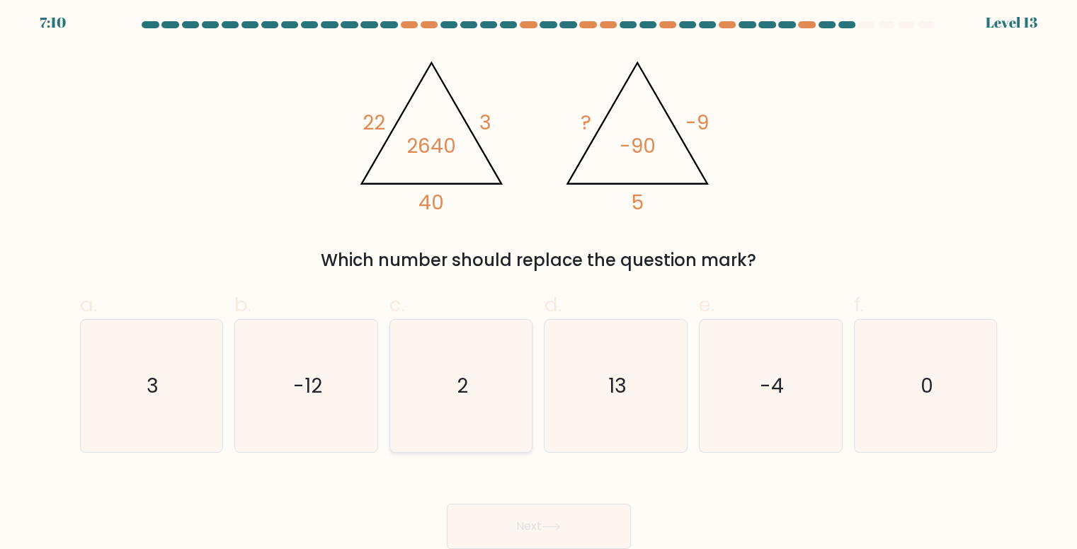
click at [486, 372] on icon "2" at bounding box center [461, 386] width 132 height 132
click at [539, 279] on input "c. 2" at bounding box center [539, 274] width 1 height 9
radio input "true"
click at [524, 531] on button "Next" at bounding box center [539, 526] width 184 height 45
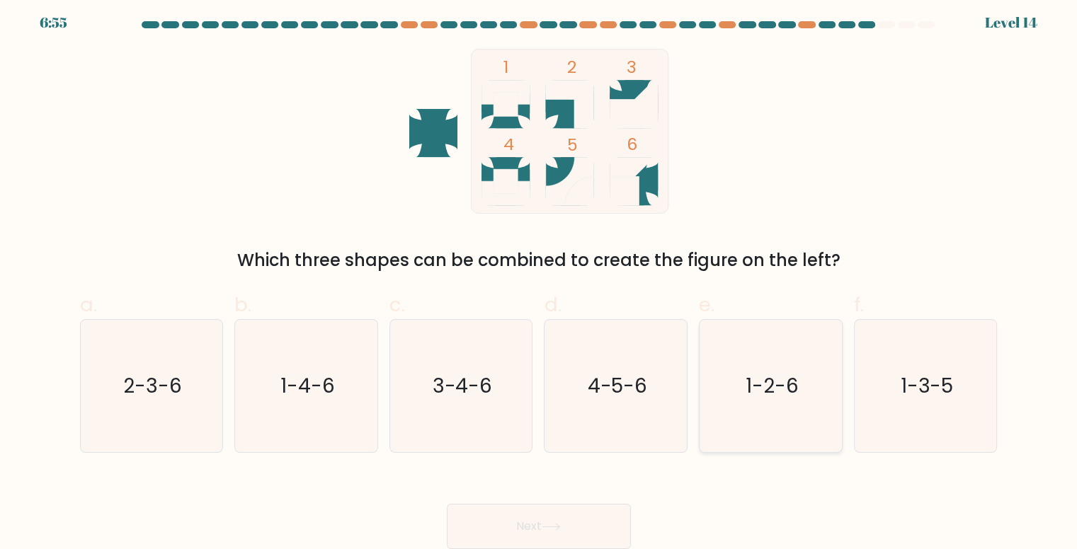
click at [812, 397] on icon "1-2-6" at bounding box center [771, 386] width 132 height 132
click at [540, 279] on input "e. 1-2-6" at bounding box center [539, 274] width 1 height 9
radio input "true"
click at [153, 383] on text "2-3-6" at bounding box center [152, 386] width 59 height 28
click at [539, 279] on input "a. 2-3-6" at bounding box center [539, 274] width 1 height 9
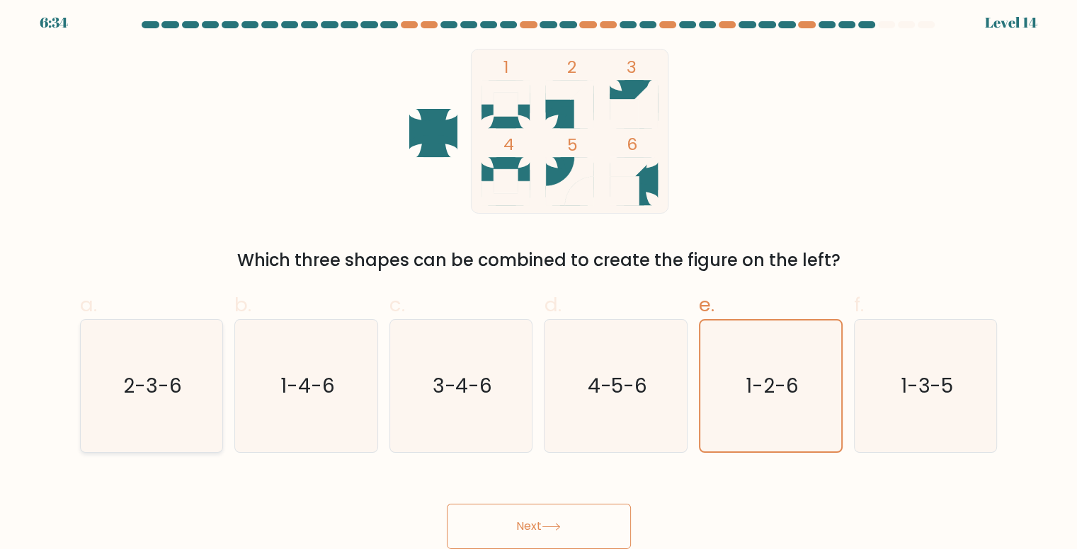
radio input "true"
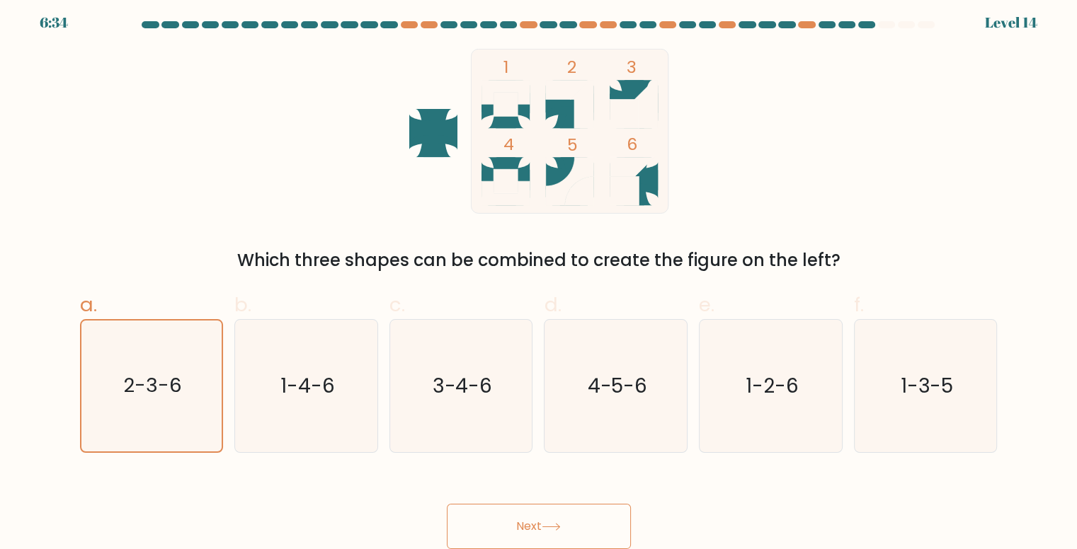
click at [541, 532] on button "Next" at bounding box center [539, 526] width 184 height 45
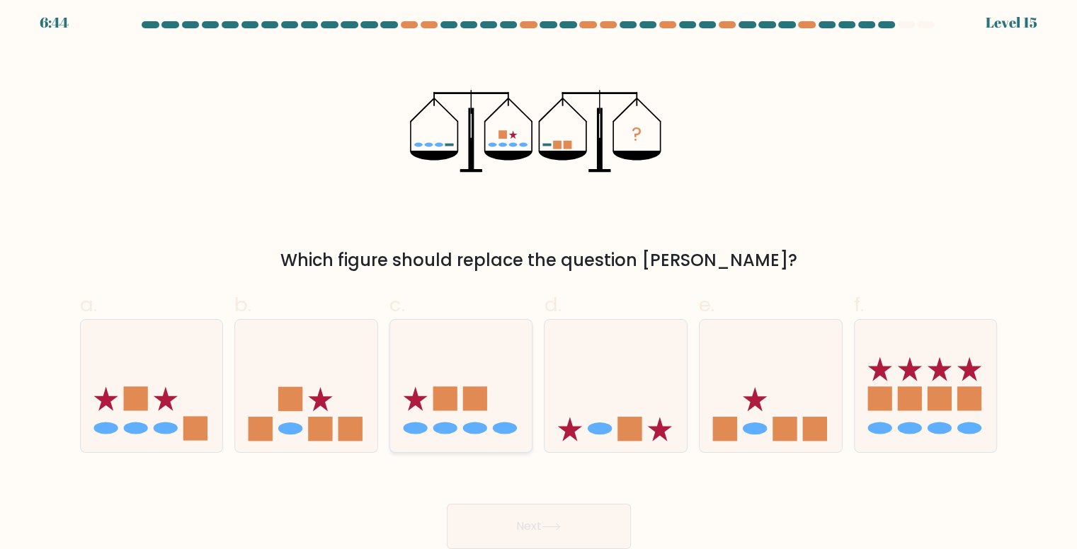
click at [478, 426] on ellipse at bounding box center [475, 429] width 24 height 12
click at [539, 279] on input "c." at bounding box center [539, 274] width 1 height 9
radio input "true"
click at [193, 428] on rect at bounding box center [195, 429] width 24 height 24
click at [539, 279] on input "a." at bounding box center [539, 274] width 1 height 9
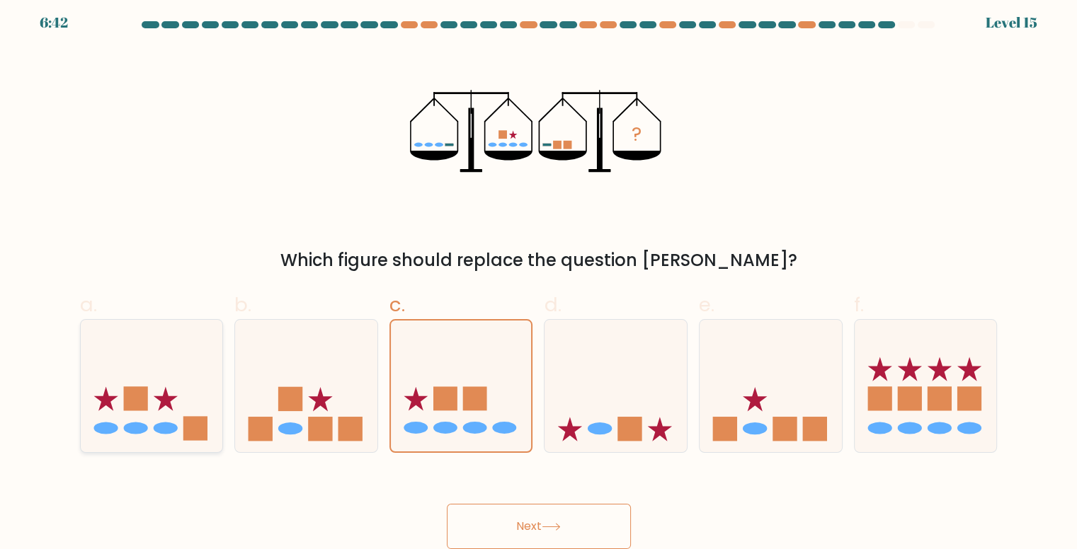
radio input "true"
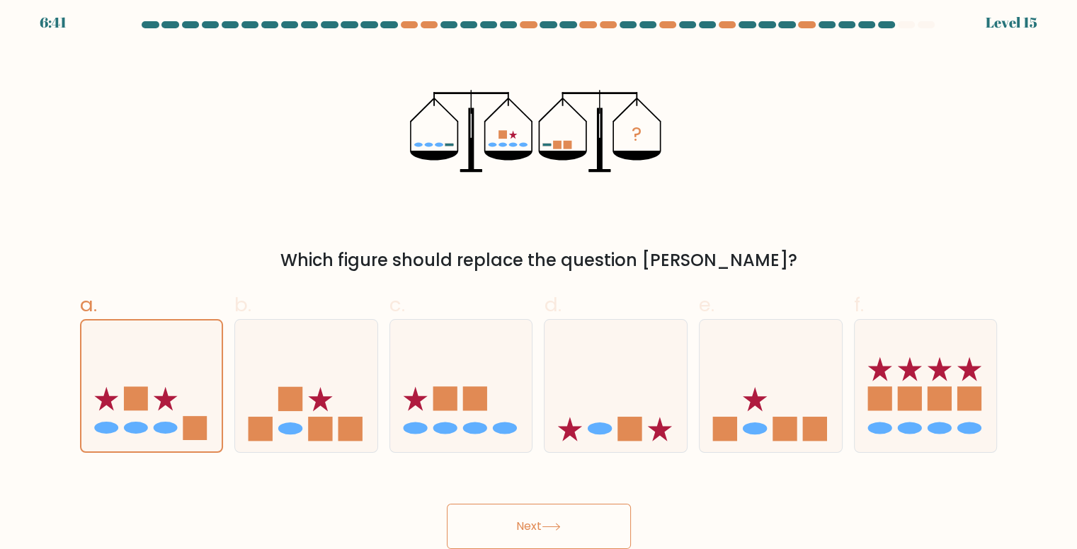
click at [491, 518] on button "Next" at bounding box center [539, 526] width 184 height 45
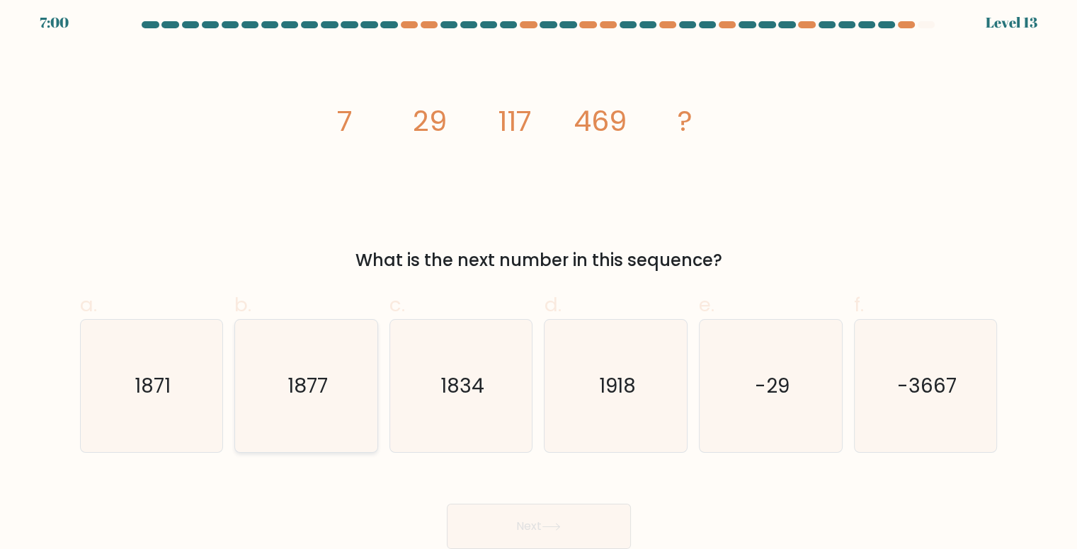
click at [368, 415] on icon "1877" at bounding box center [306, 386] width 132 height 132
click at [539, 279] on input "b. 1877" at bounding box center [539, 274] width 1 height 9
radio input "true"
click at [583, 510] on button "Next" at bounding box center [539, 526] width 184 height 45
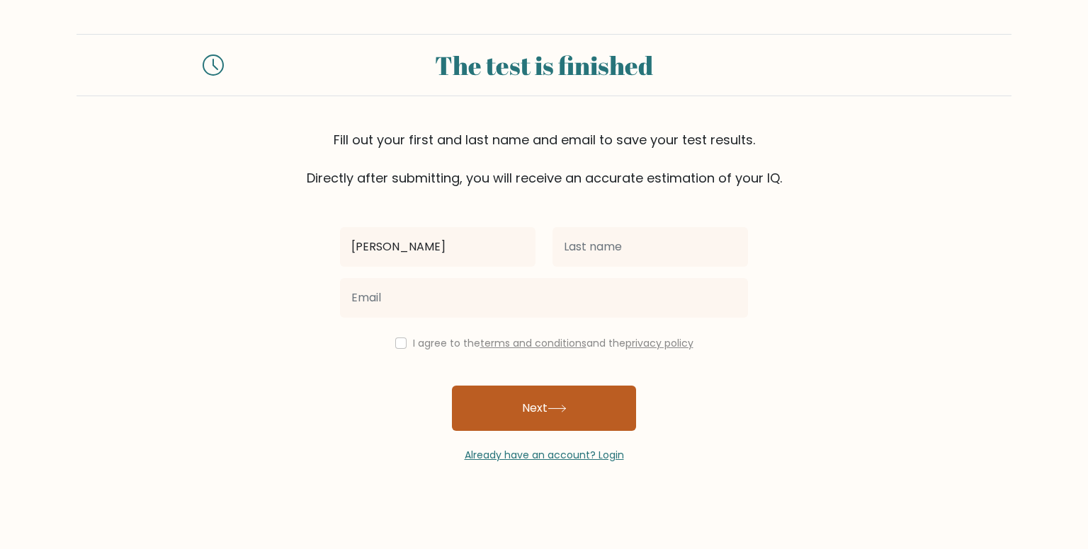
type input "[PERSON_NAME]"
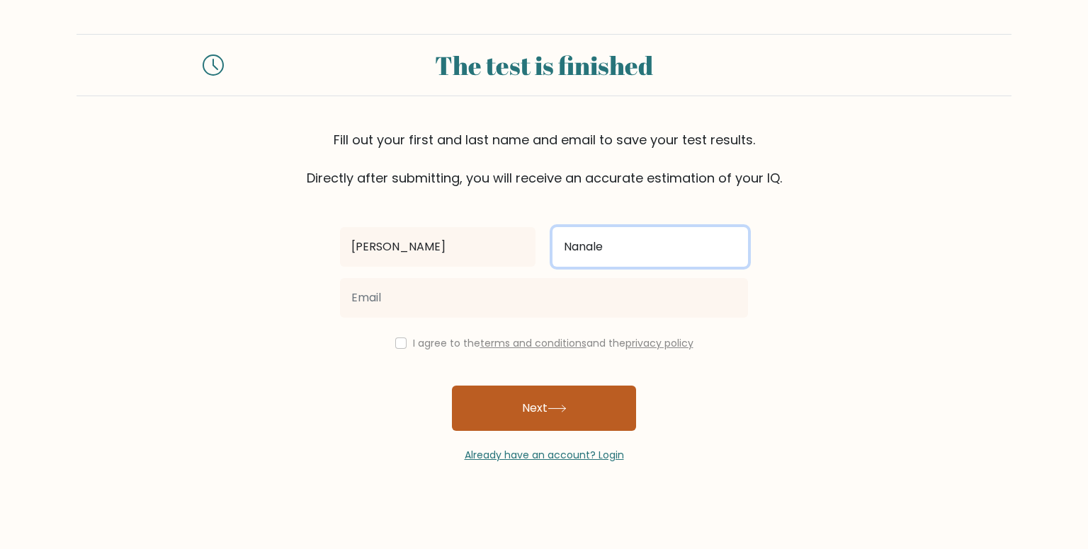
type input "Nanale"
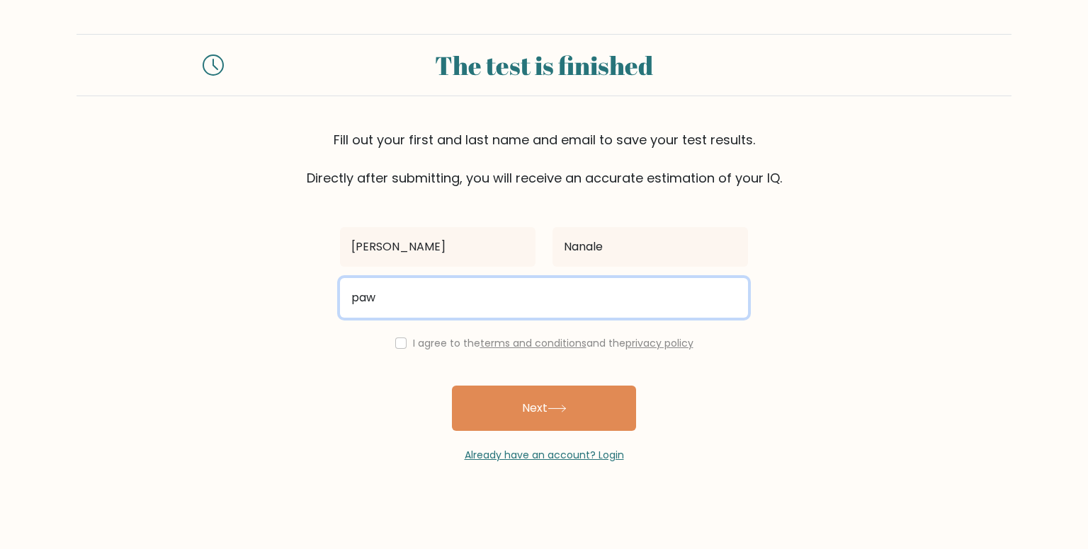
type input "[EMAIL_ADDRESS][DOMAIN_NAME]"
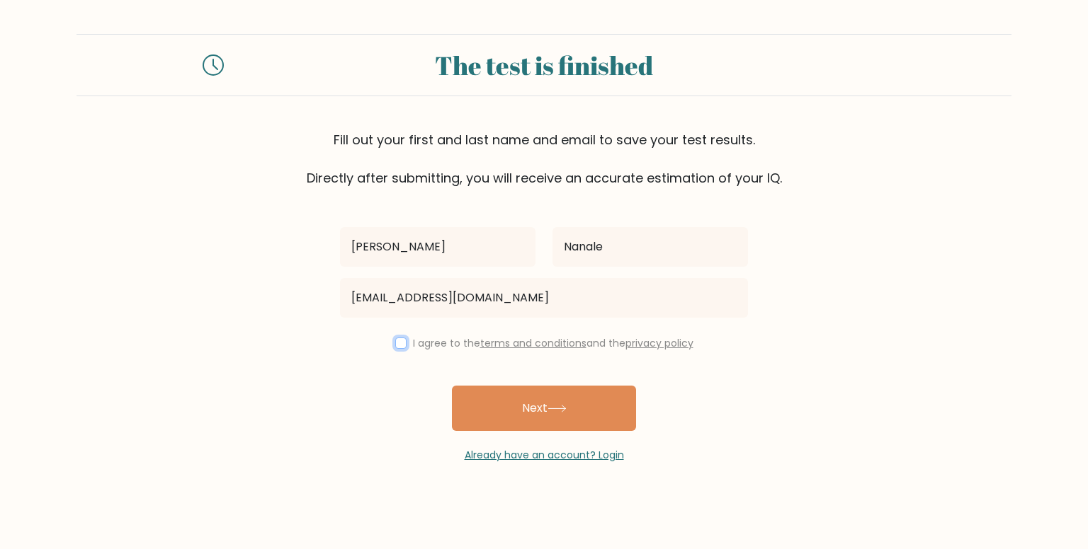
click at [396, 346] on input "checkbox" at bounding box center [400, 343] width 11 height 11
checkbox input "true"
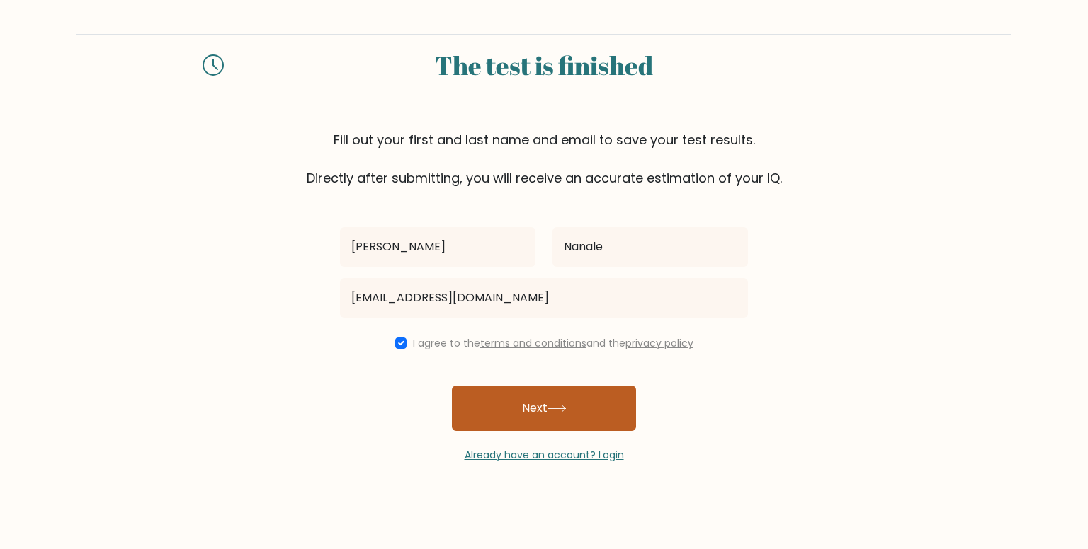
click at [552, 409] on icon at bounding box center [556, 409] width 19 height 8
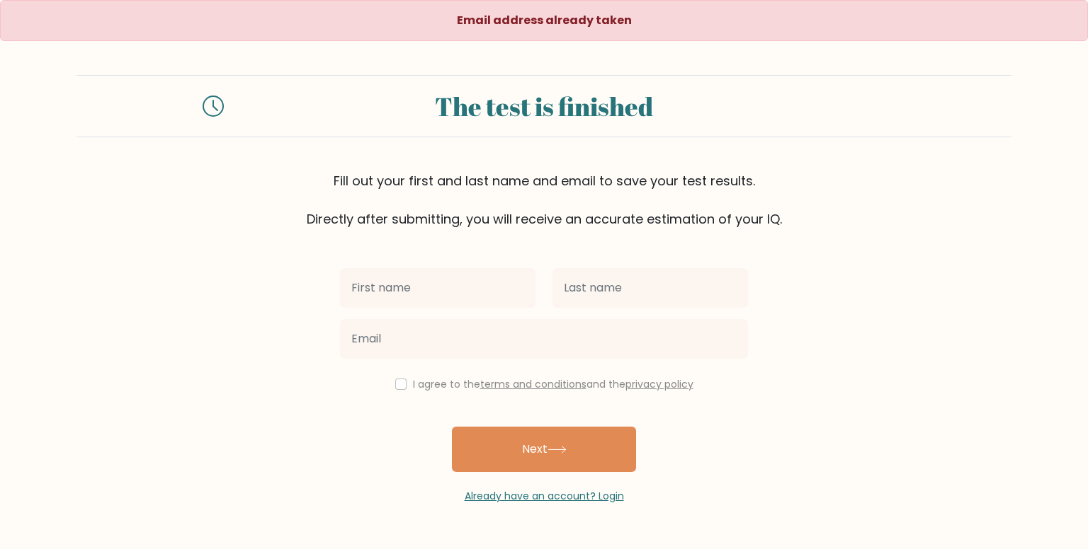
click at [472, 301] on input "text" at bounding box center [437, 288] width 195 height 40
type input "[PERSON_NAME]"
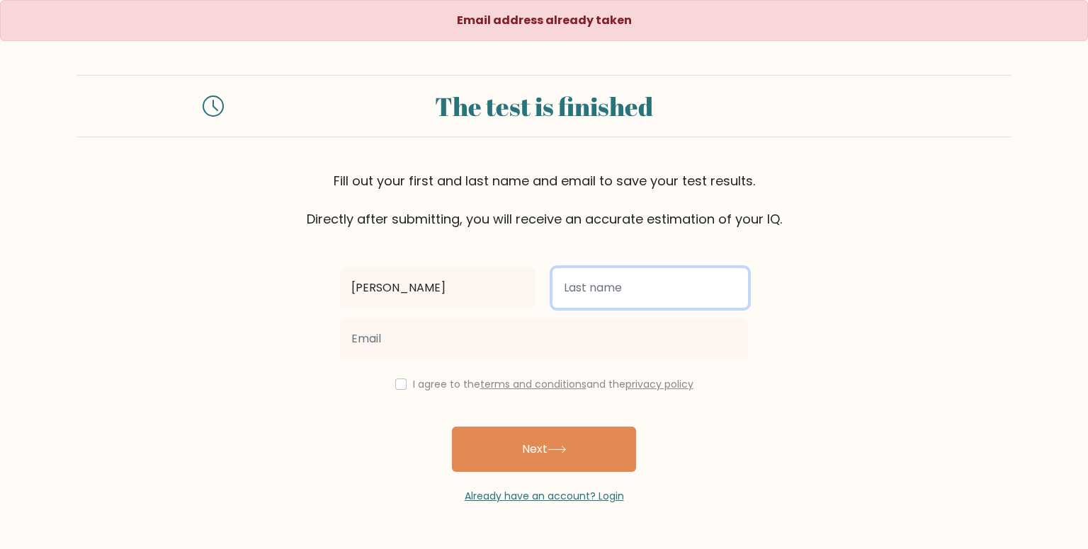
click at [589, 285] on input "text" at bounding box center [649, 288] width 195 height 40
type input "Nanale"
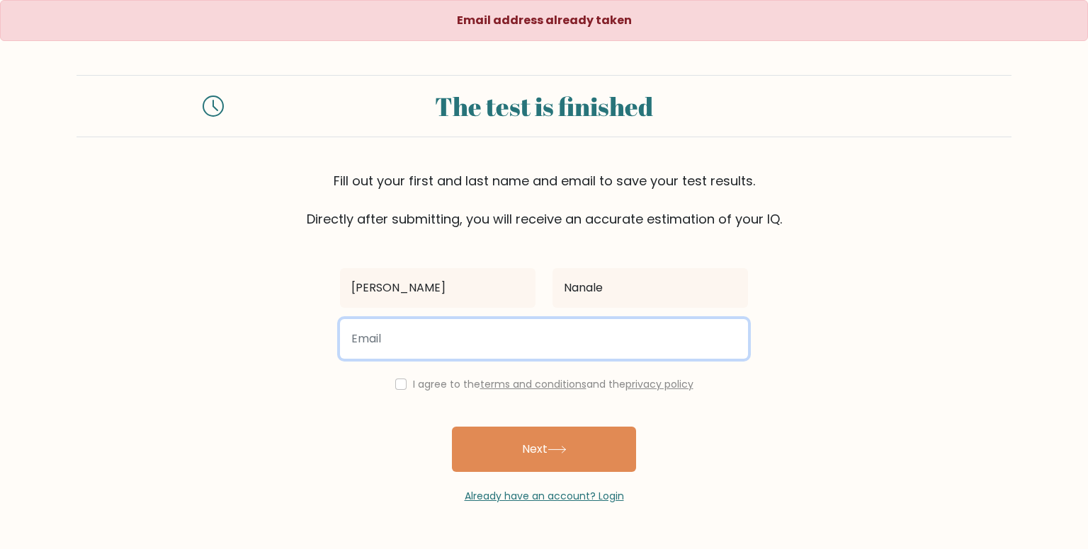
click at [630, 334] on input "email" at bounding box center [544, 339] width 408 height 40
type input "[EMAIL_ADDRESS][DOMAIN_NAME]"
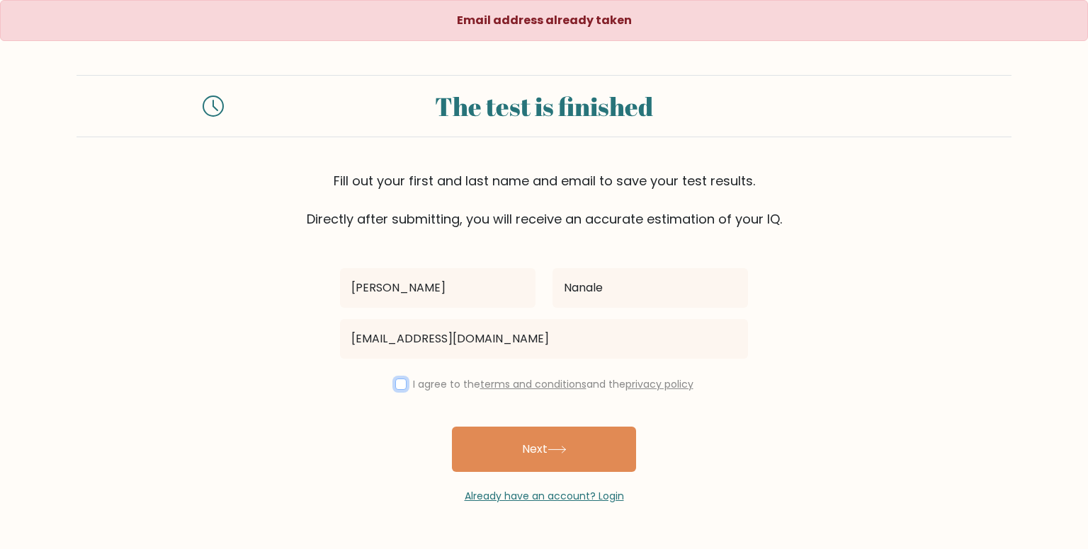
click at [396, 386] on input "checkbox" at bounding box center [400, 384] width 11 height 11
checkbox input "true"
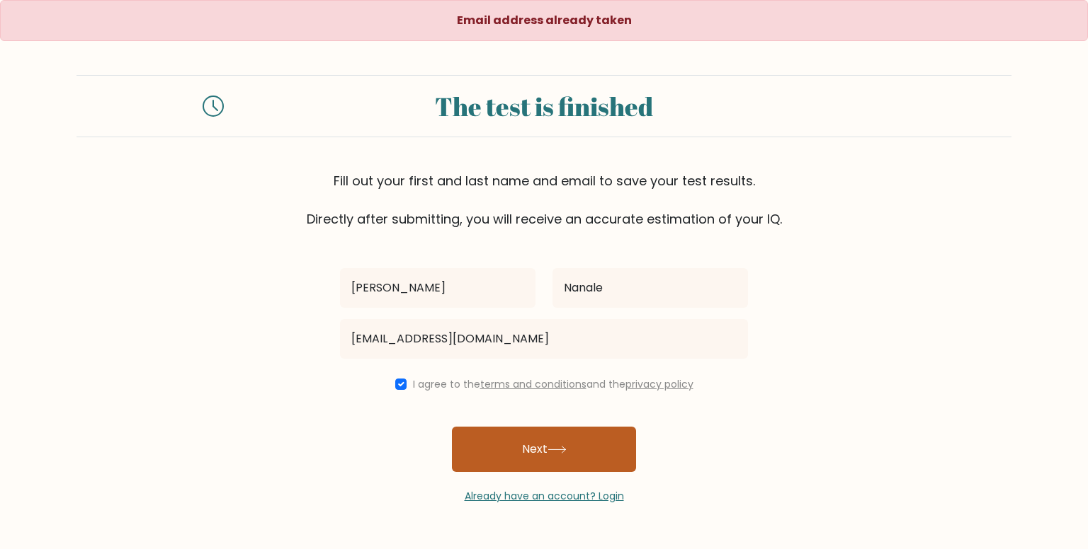
click at [580, 429] on button "Next" at bounding box center [544, 449] width 184 height 45
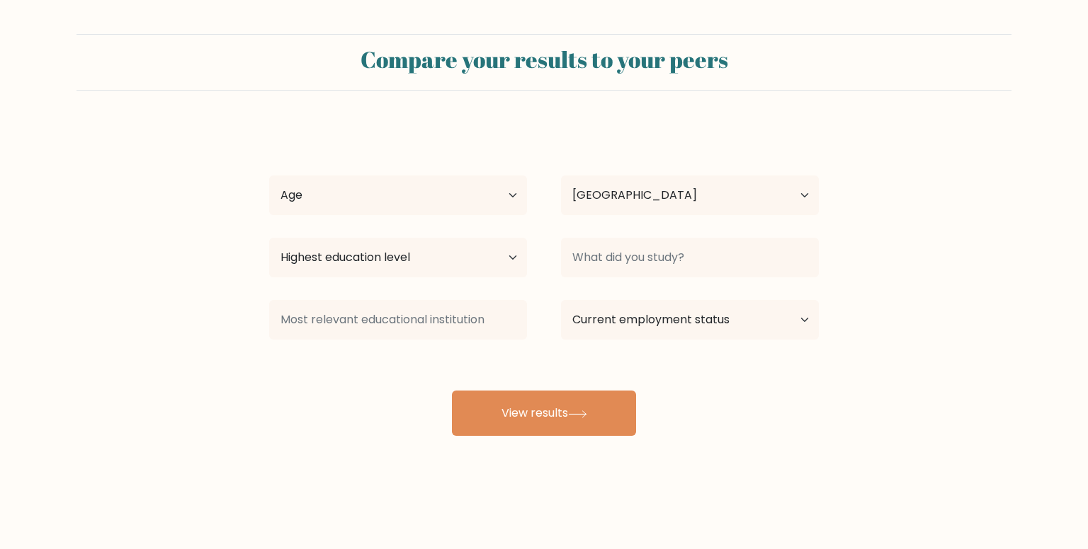
select select "PH"
click at [455, 183] on select "Age Under [DEMOGRAPHIC_DATA] [DEMOGRAPHIC_DATA] [DEMOGRAPHIC_DATA] [DEMOGRAPHIC…" at bounding box center [398, 196] width 258 height 40
click at [452, 188] on select "Age Under [DEMOGRAPHIC_DATA] [DEMOGRAPHIC_DATA] [DEMOGRAPHIC_DATA] [DEMOGRAPHIC…" at bounding box center [398, 196] width 258 height 40
select select "18_24"
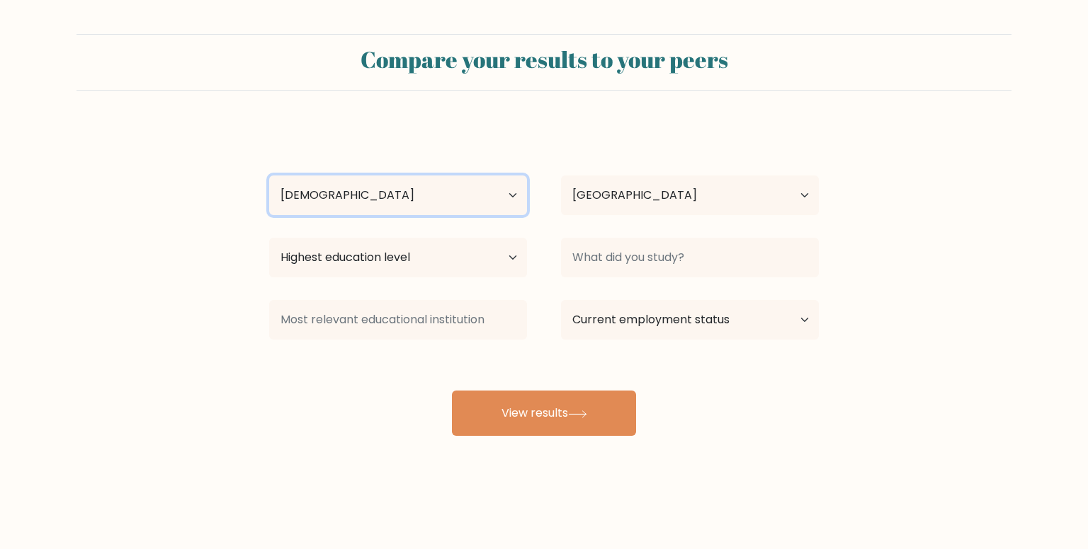
click at [269, 176] on select "Age Under [DEMOGRAPHIC_DATA] [DEMOGRAPHIC_DATA] [DEMOGRAPHIC_DATA] [DEMOGRAPHIC…" at bounding box center [398, 196] width 258 height 40
select select "18_24"
select select "PH"
click at [269, 176] on select "Age Under 18 years old 18-24 years old 25-34 years old 35-44 years old 45-54 ye…" at bounding box center [398, 196] width 258 height 40
click at [416, 251] on select "Highest education level No schooling Primary Lower Secondary Upper Secondary Oc…" at bounding box center [398, 258] width 258 height 40
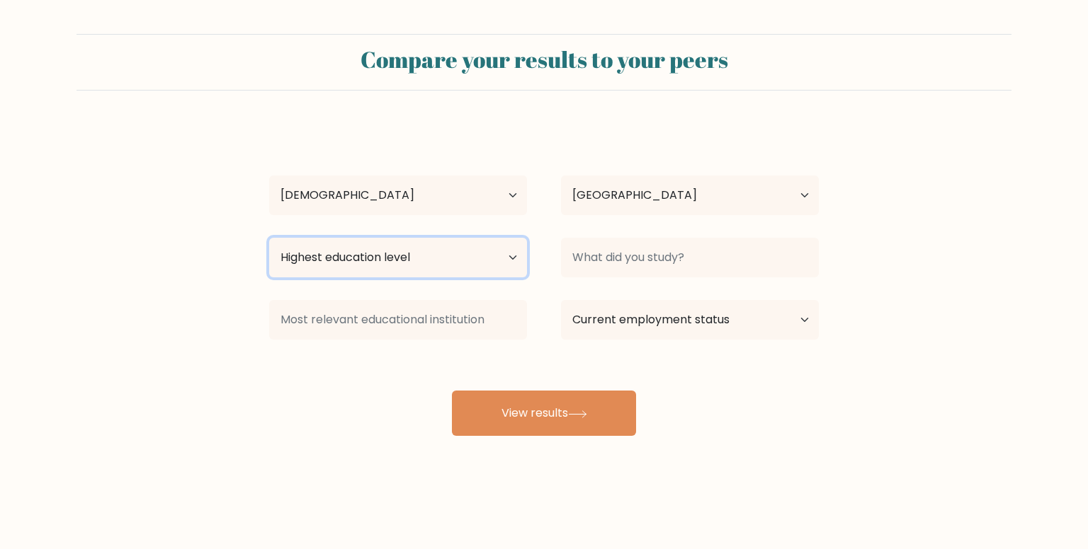
select select "bachelors_degree"
click at [269, 238] on select "Highest education level No schooling Primary Lower Secondary Upper Secondary Oc…" at bounding box center [398, 258] width 258 height 40
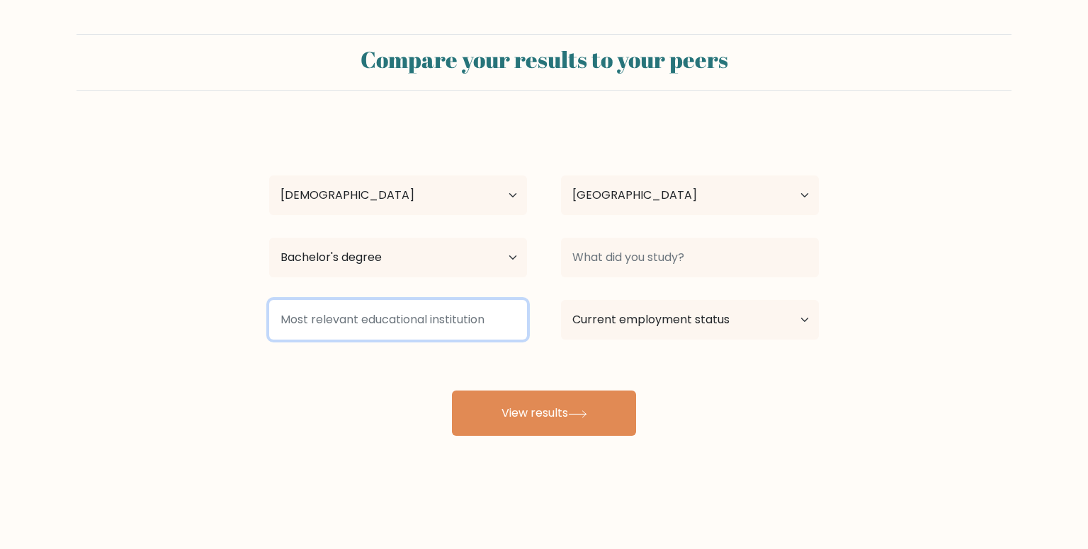
click at [398, 335] on input at bounding box center [398, 320] width 258 height 40
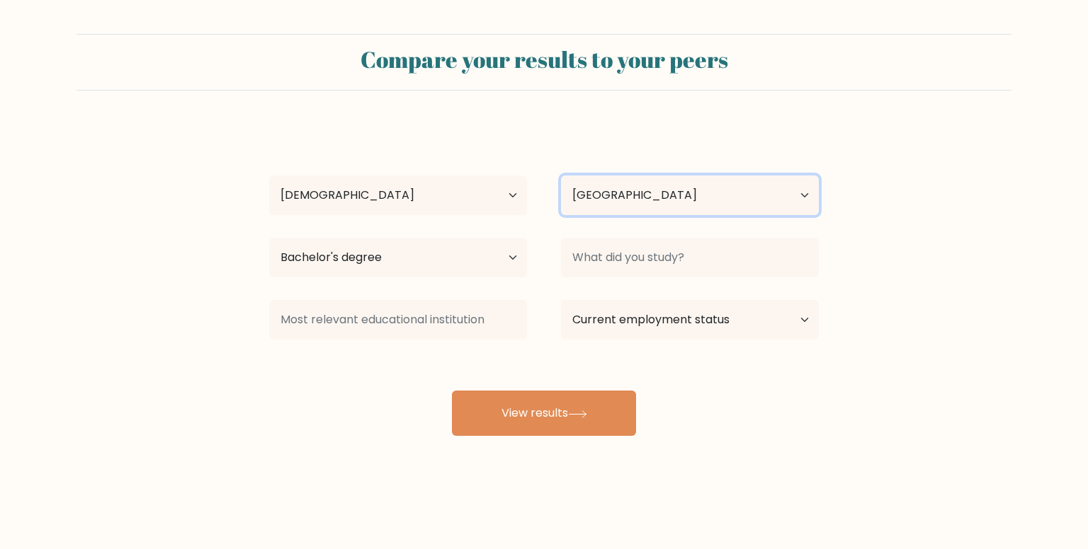
click at [623, 176] on select "Country Afghanistan Albania Algeria American Samoa Andorra Angola Anguilla Anta…" at bounding box center [690, 196] width 258 height 40
click at [1039, 205] on form "Compare your results to your peers Pauline Nanale Age Under 18 years old 18-24 …" at bounding box center [544, 235] width 1088 height 402
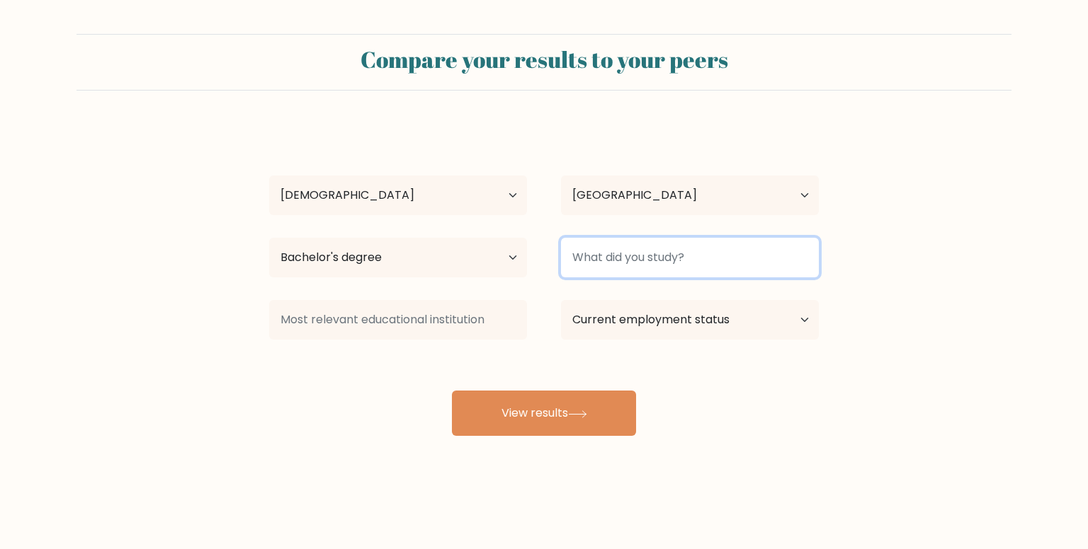
click at [705, 261] on input at bounding box center [690, 258] width 258 height 40
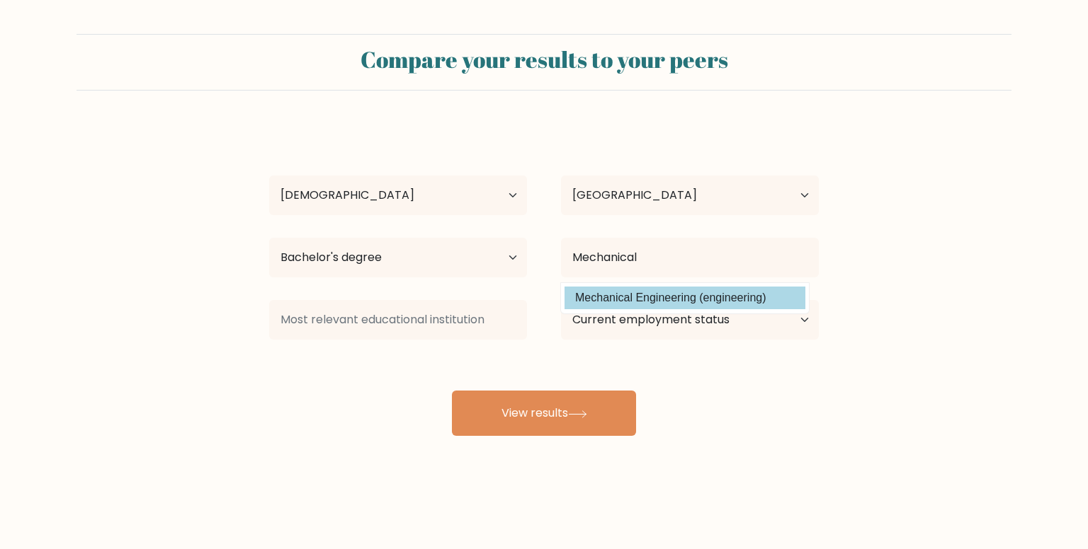
click at [688, 291] on option "Mechanical Engineering (engineering)" at bounding box center [684, 298] width 241 height 23
type input "Mechanical Engineering"
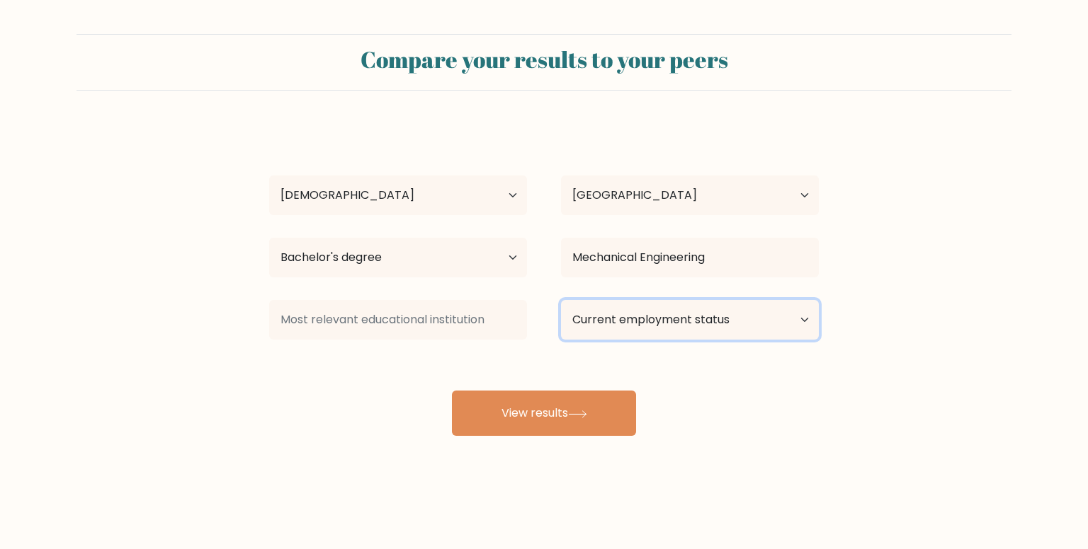
click at [658, 338] on select "Current employment status Employed Student Retired Other / prefer not to answer" at bounding box center [690, 320] width 258 height 40
select select "student"
click at [561, 300] on select "Current employment status Employed Student Retired Other / prefer not to answer" at bounding box center [690, 320] width 258 height 40
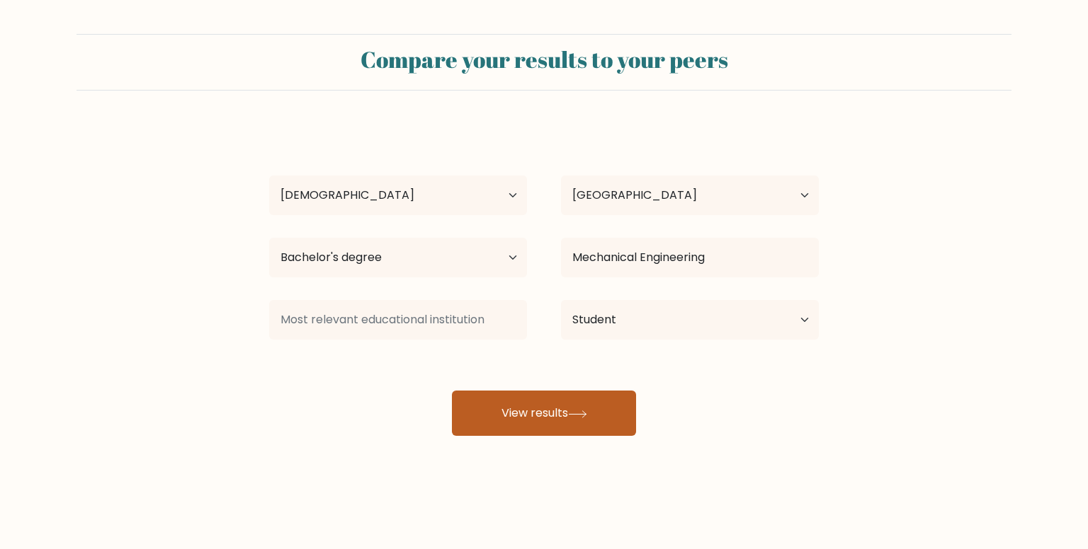
click at [592, 407] on button "View results" at bounding box center [544, 413] width 184 height 45
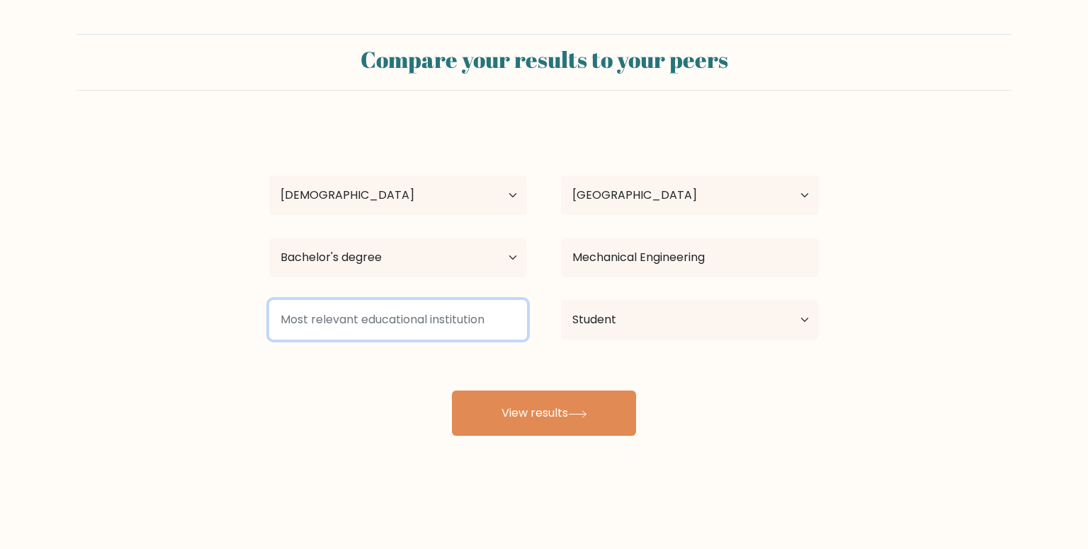
click at [433, 331] on input at bounding box center [398, 320] width 258 height 40
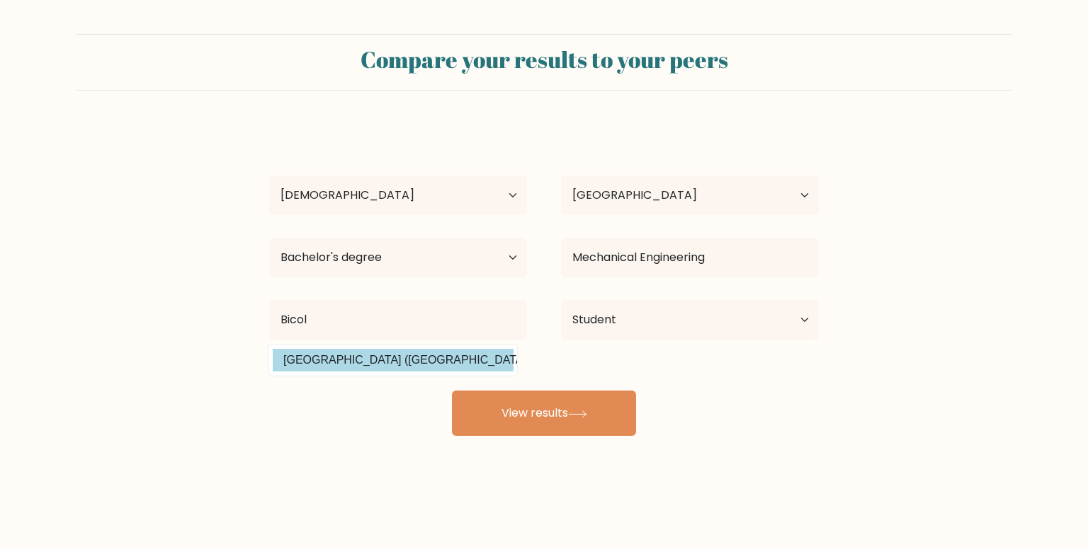
click at [422, 353] on option "Bicol University (Philippines)" at bounding box center [393, 360] width 241 height 23
type input "[GEOGRAPHIC_DATA]"
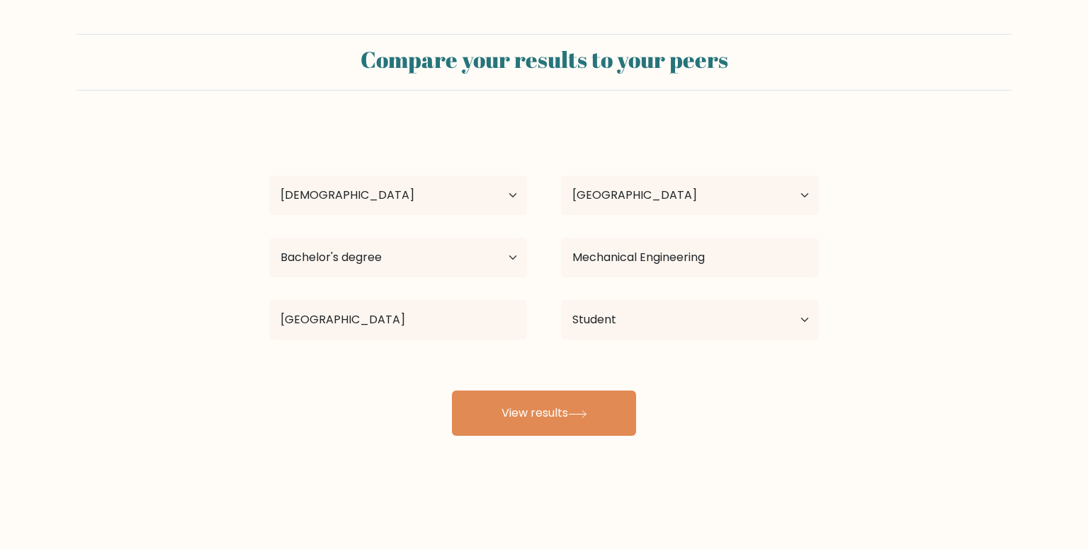
click at [586, 437] on div "Compare your results to your peers Pauline Nanale Age Under 18 years old 18-24 …" at bounding box center [544, 268] width 1088 height 537
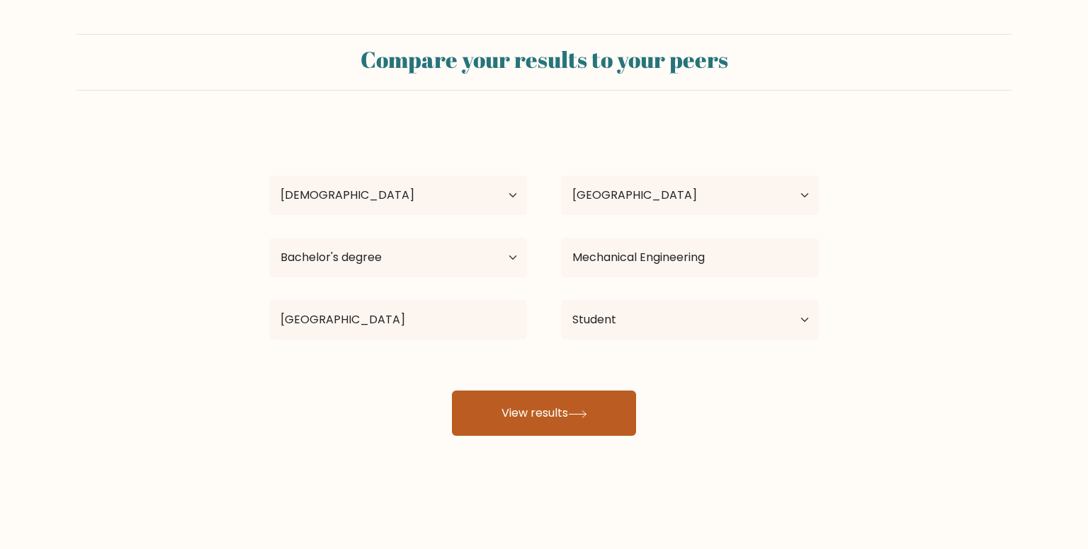
click at [586, 423] on button "View results" at bounding box center [544, 413] width 184 height 45
